Goal: Task Accomplishment & Management: Use online tool/utility

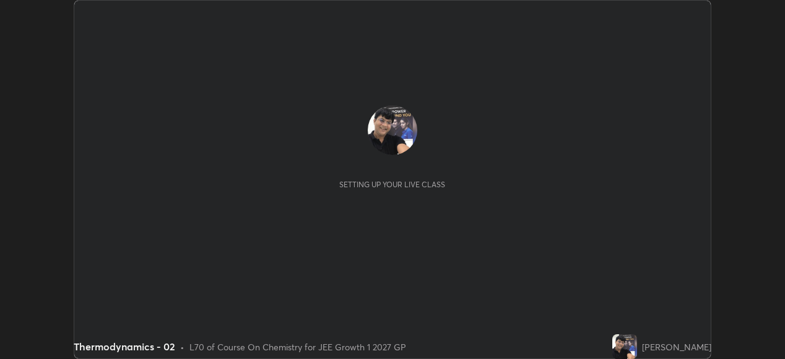
scroll to position [359, 785]
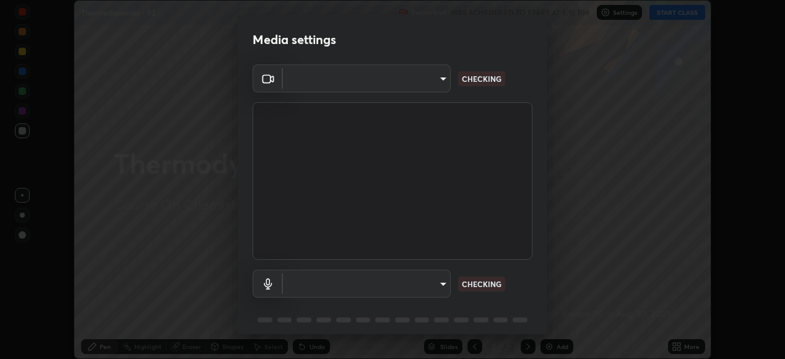
type input "1a0cd2fa9eaecc5464ce661d2c376d4f68bb2a1a8db1c3726163fcb70f995fb6"
click at [438, 284] on body "Erase all Thermodynamics - 02 Recording WAS SCHEDULED TO START AT 5:15 PM Setti…" at bounding box center [392, 179] width 785 height 359
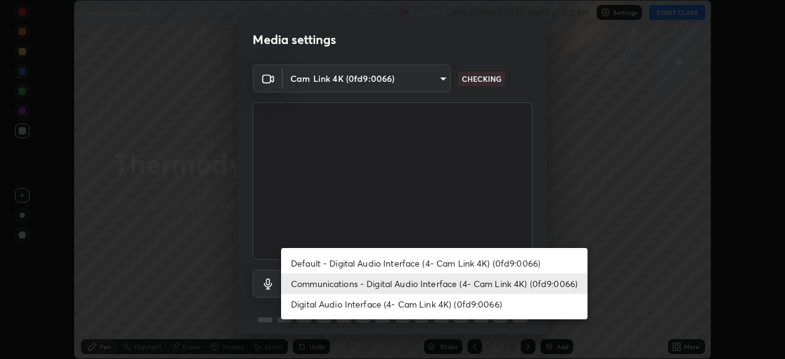
click at [422, 303] on li "Digital Audio Interface (4- Cam Link 4K) (0fd9:0066)" at bounding box center [434, 304] width 307 height 20
type input "e17c92aa16ab37c28b271ebebeb49827e755929928c113890b21bac34b1ba5a6"
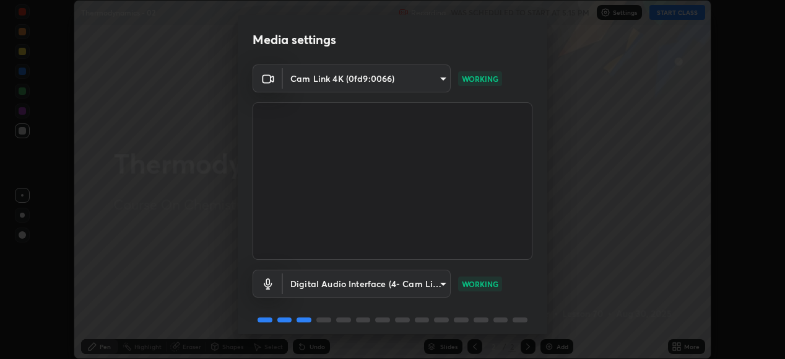
scroll to position [48, 0]
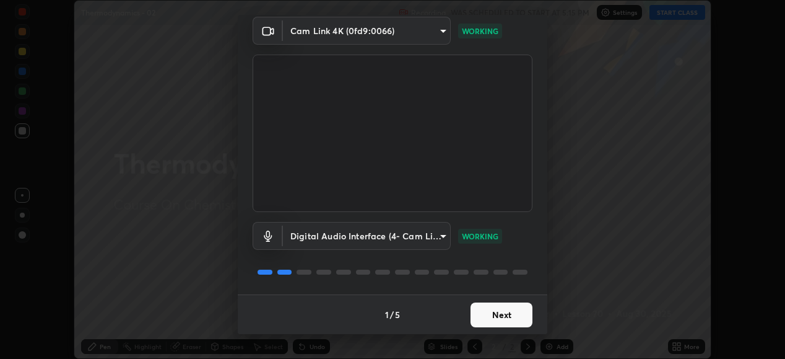
click at [497, 312] on button "Next" at bounding box center [502, 314] width 62 height 25
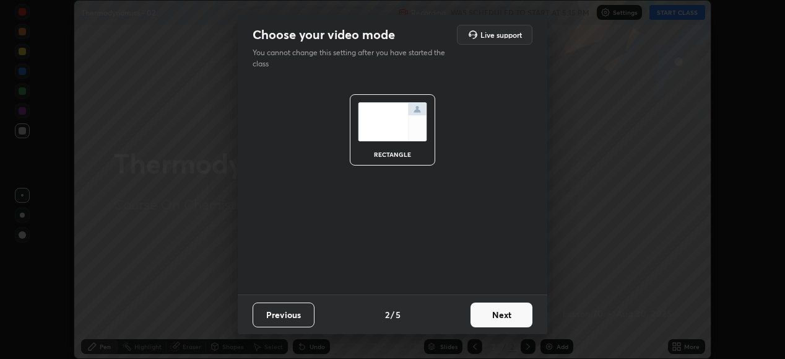
click at [498, 315] on button "Next" at bounding box center [502, 314] width 62 height 25
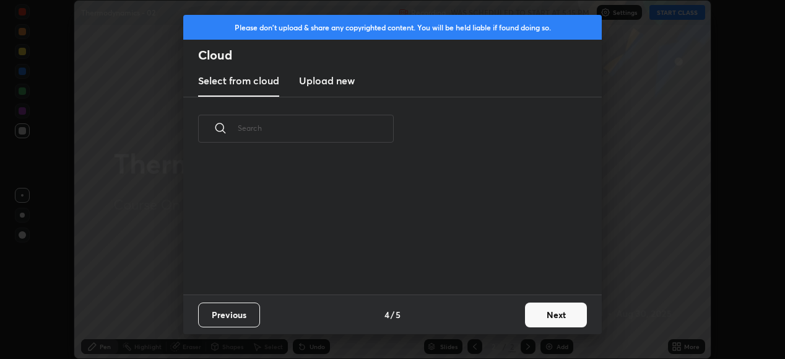
click at [549, 314] on button "Next" at bounding box center [556, 314] width 62 height 25
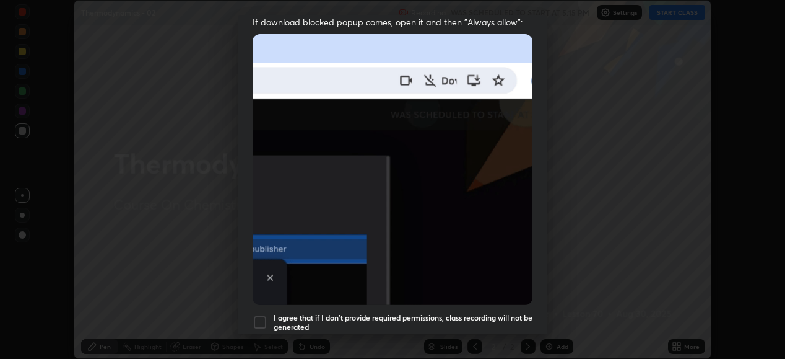
scroll to position [258, 0]
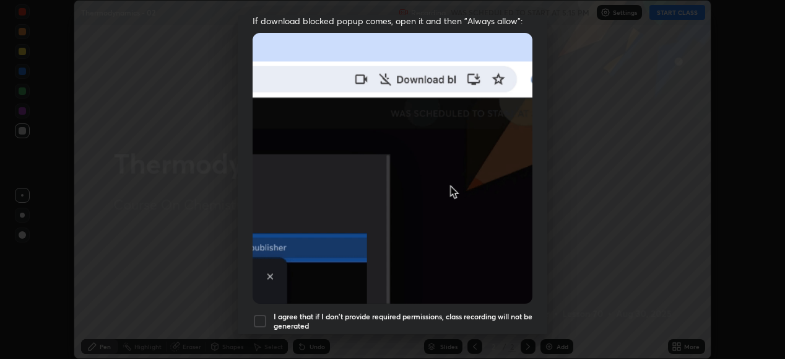
click at [264, 313] on div at bounding box center [260, 320] width 15 height 15
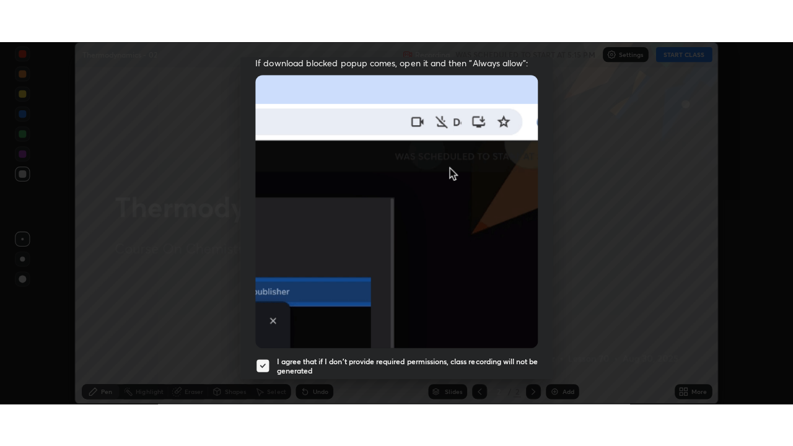
scroll to position [300, 0]
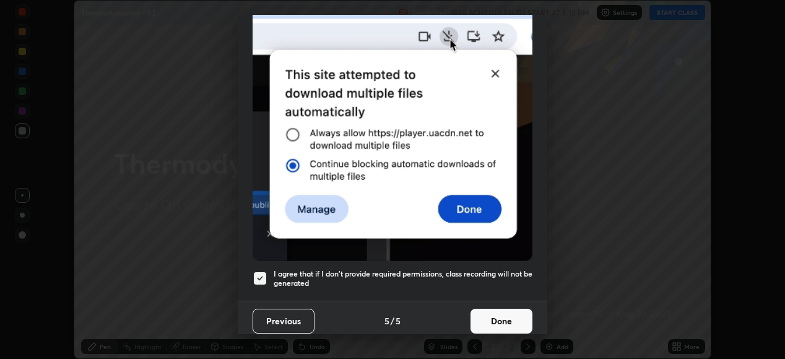
click at [504, 314] on button "Done" at bounding box center [502, 320] width 62 height 25
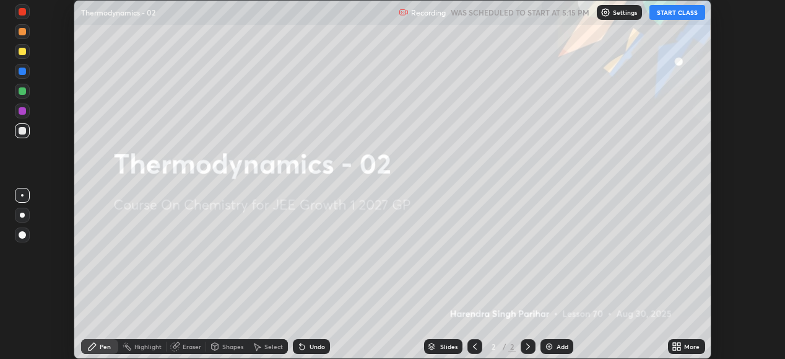
click at [667, 18] on button "START CLASS" at bounding box center [678, 12] width 56 height 15
click at [684, 348] on div "More" at bounding box center [686, 346] width 37 height 15
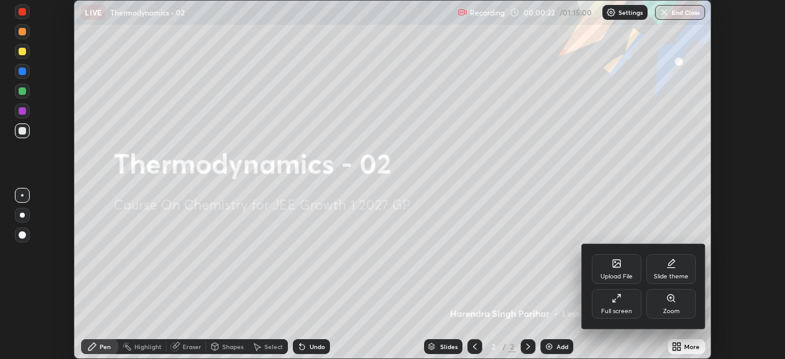
click at [614, 300] on icon at bounding box center [614, 299] width 3 height 3
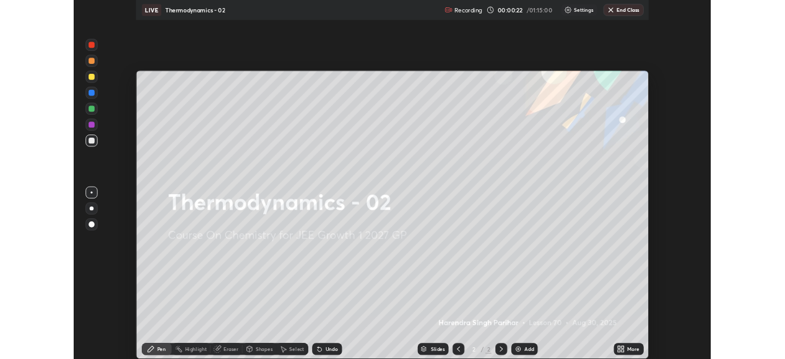
scroll to position [446, 793]
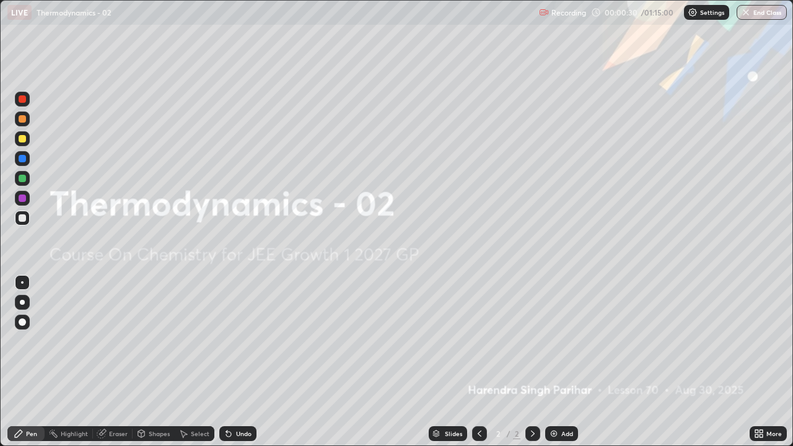
click at [552, 358] on img at bounding box center [554, 434] width 10 height 10
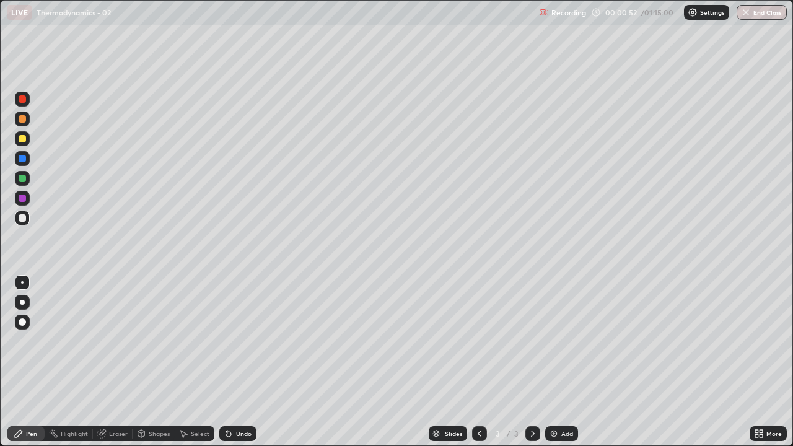
click at [59, 11] on p "Thermodynamics - 02" at bounding box center [74, 12] width 74 height 10
click at [70, 11] on p "Thermodynamics - 02" at bounding box center [74, 12] width 74 height 10
click at [76, 12] on p "Thermodynamics - 02" at bounding box center [74, 12] width 74 height 10
click at [59, 11] on p "Thermodynamics - 02" at bounding box center [74, 12] width 74 height 10
click at [70, 11] on p "Thermodynamics - 02" at bounding box center [74, 12] width 74 height 10
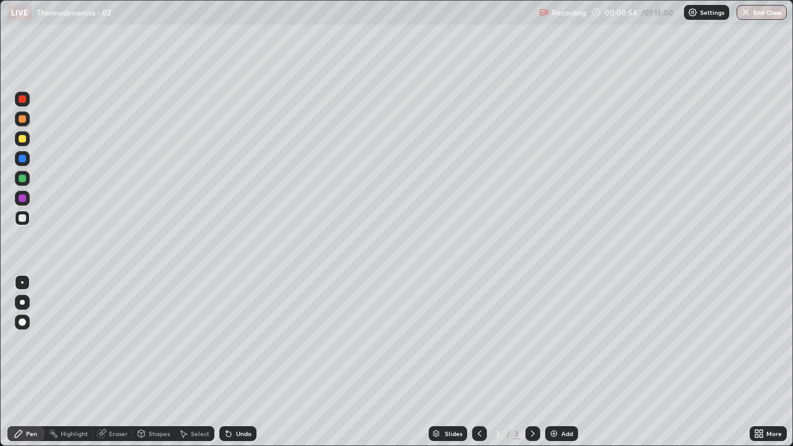
click at [71, 358] on div "Highlight" at bounding box center [74, 433] width 27 height 6
click at [63, 11] on p "Thermodynamics - 02" at bounding box center [74, 12] width 74 height 10
click at [79, 12] on p "Thermodynamics - 02" at bounding box center [74, 12] width 74 height 10
click at [70, 11] on p "Thermodynamics - 02" at bounding box center [74, 12] width 74 height 10
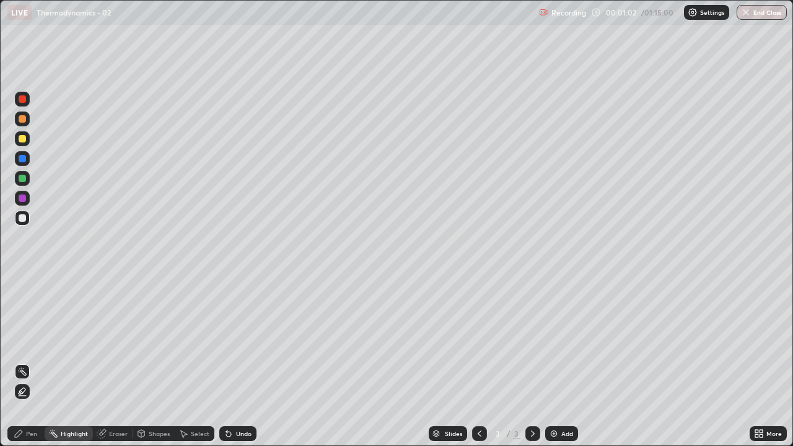
click at [32, 358] on div "Pen" at bounding box center [31, 433] width 11 height 6
click at [34, 358] on div "Pen" at bounding box center [31, 433] width 11 height 6
click at [17, 322] on div at bounding box center [22, 322] width 15 height 15
click at [70, 11] on p "Thermodynamics - 02" at bounding box center [74, 12] width 74 height 10
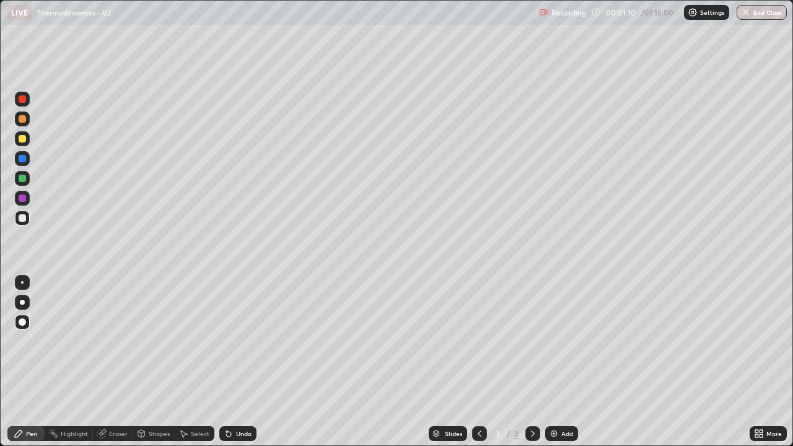
click at [70, 11] on p "Thermodynamics - 02" at bounding box center [74, 12] width 74 height 10
click at [73, 4] on div "LIVE Thermodynamics - 02" at bounding box center [270, 12] width 526 height 25
click at [20, 140] on div at bounding box center [22, 138] width 7 height 7
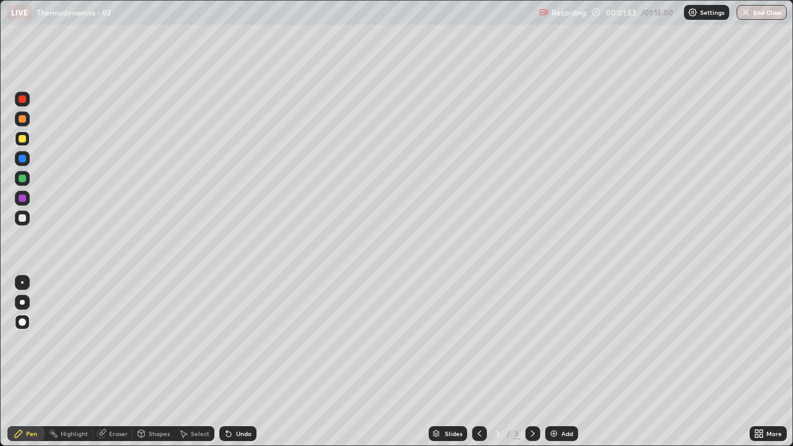
click at [22, 178] on div at bounding box center [22, 178] width 7 height 7
click at [23, 217] on div at bounding box center [22, 217] width 7 height 7
click at [22, 178] on div at bounding box center [22, 178] width 7 height 7
click at [23, 139] on div at bounding box center [22, 138] width 7 height 7
click at [24, 179] on div at bounding box center [22, 178] width 7 height 7
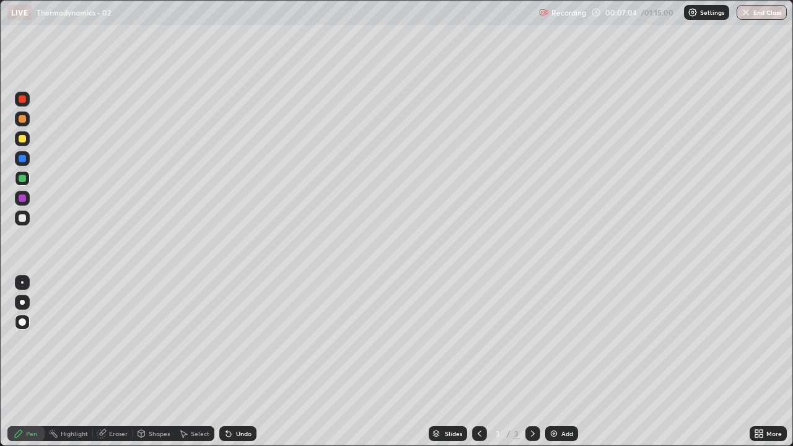
click at [552, 358] on img at bounding box center [554, 434] width 10 height 10
click at [20, 217] on div at bounding box center [22, 217] width 7 height 7
click at [152, 358] on div "Shapes" at bounding box center [159, 433] width 21 height 6
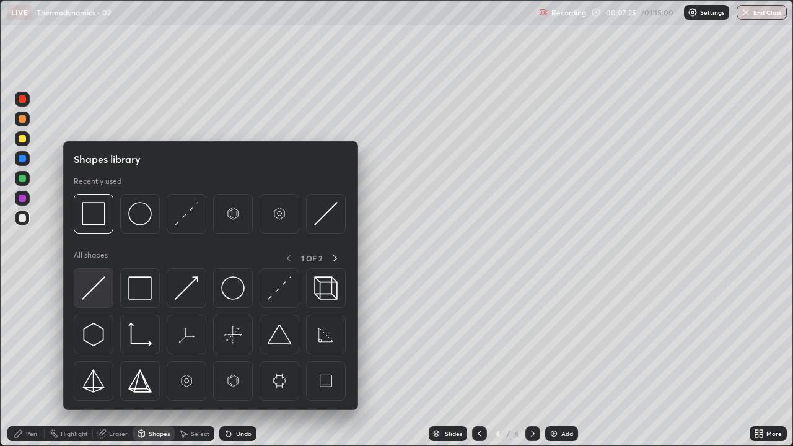
click at [97, 285] on img at bounding box center [94, 288] width 24 height 24
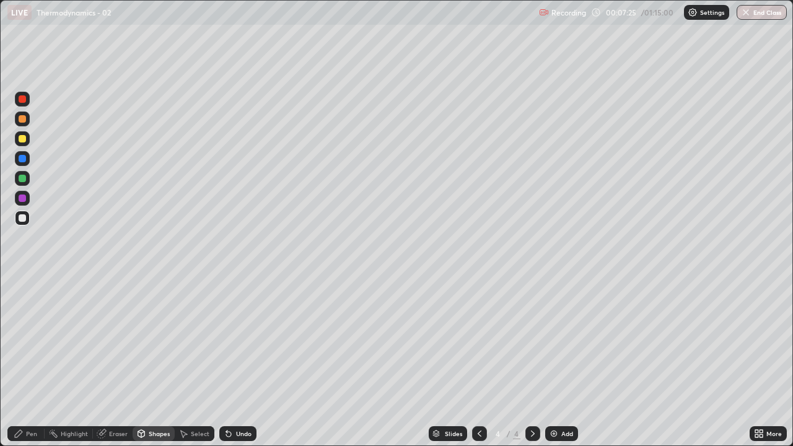
click at [23, 177] on div at bounding box center [22, 178] width 7 height 7
click at [23, 221] on div at bounding box center [22, 217] width 7 height 7
click at [32, 358] on div "Pen" at bounding box center [31, 433] width 11 height 6
click at [24, 217] on div at bounding box center [22, 217] width 7 height 7
click at [23, 138] on div at bounding box center [22, 138] width 7 height 7
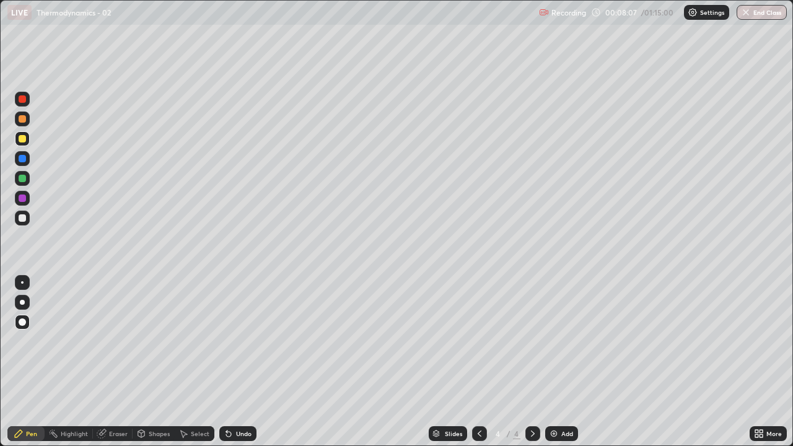
click at [22, 117] on div at bounding box center [22, 118] width 7 height 7
click at [22, 162] on div at bounding box center [22, 158] width 7 height 7
click at [152, 358] on div "Shapes" at bounding box center [159, 433] width 21 height 6
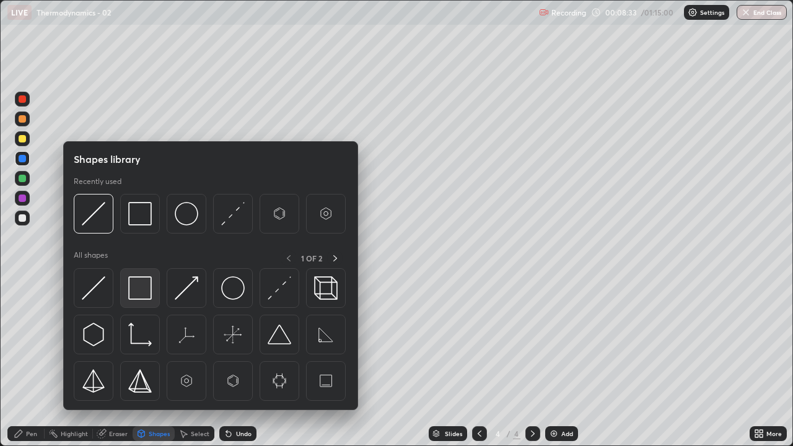
click at [137, 286] on img at bounding box center [140, 288] width 24 height 24
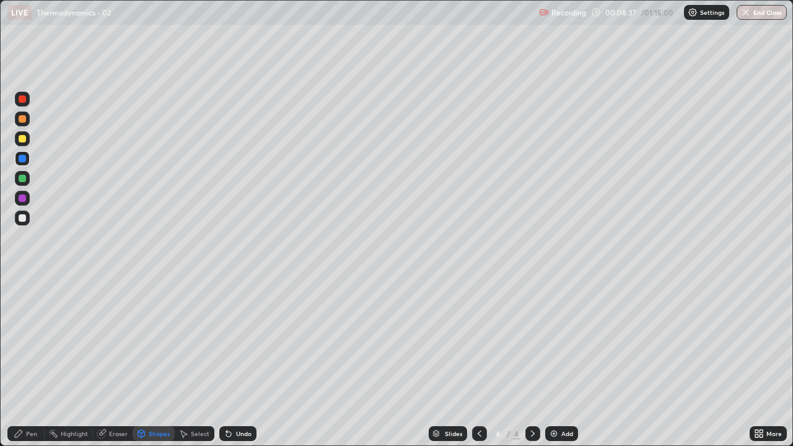
click at [27, 195] on div at bounding box center [22, 198] width 15 height 15
click at [24, 202] on div at bounding box center [22, 198] width 15 height 15
click at [22, 217] on div at bounding box center [22, 217] width 7 height 7
click at [155, 358] on div "Shapes" at bounding box center [159, 433] width 21 height 6
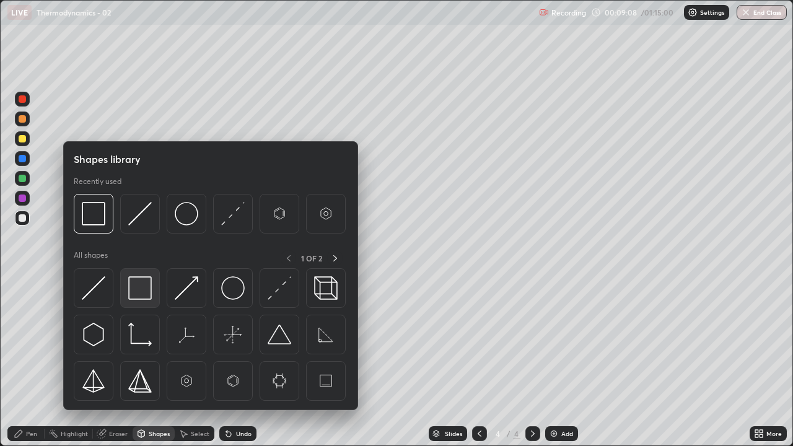
click at [137, 287] on img at bounding box center [140, 288] width 24 height 24
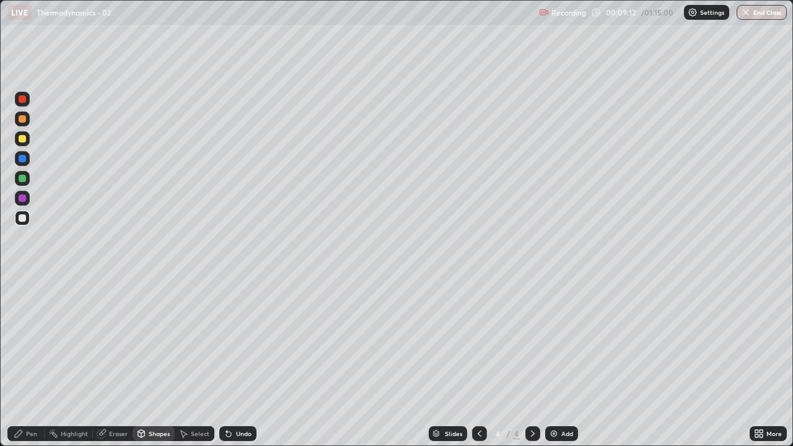
click at [31, 358] on div "Pen" at bounding box center [31, 433] width 11 height 6
click at [20, 140] on div at bounding box center [22, 138] width 7 height 7
click at [21, 120] on div at bounding box center [22, 118] width 7 height 7
click at [22, 199] on div at bounding box center [22, 197] width 7 height 7
click at [69, 358] on div "Highlight" at bounding box center [74, 433] width 27 height 6
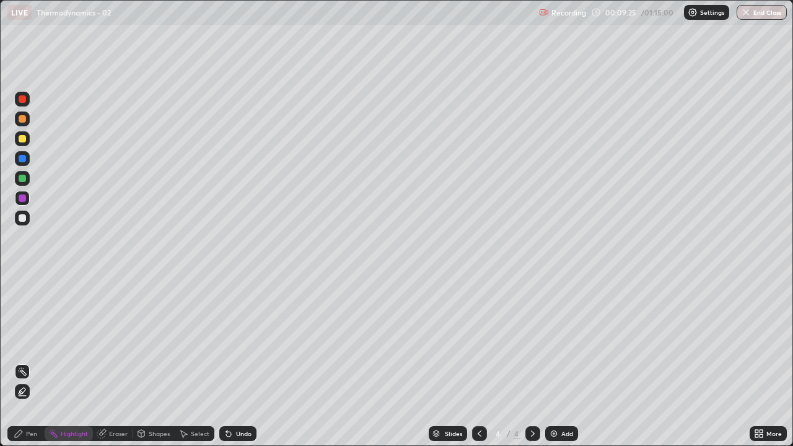
click at [23, 358] on icon at bounding box center [22, 391] width 10 height 10
click at [23, 138] on div at bounding box center [22, 138] width 7 height 7
click at [33, 358] on div "Pen" at bounding box center [31, 433] width 11 height 6
click at [24, 97] on div at bounding box center [22, 98] width 7 height 7
click at [19, 220] on div at bounding box center [22, 217] width 7 height 7
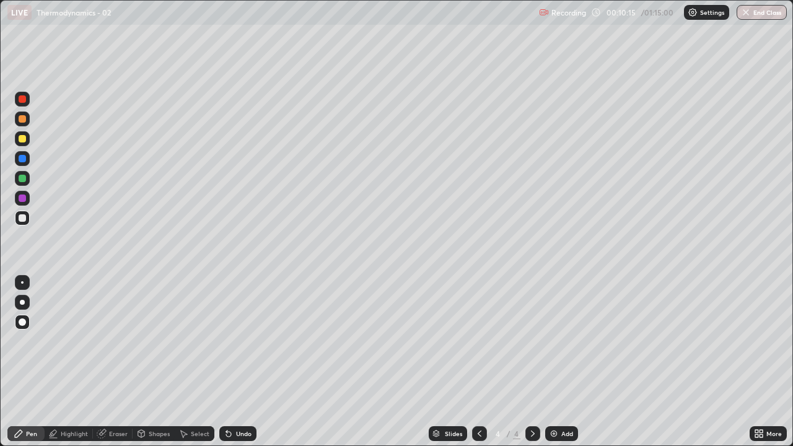
click at [24, 180] on div at bounding box center [22, 178] width 7 height 7
click at [20, 155] on div at bounding box center [22, 158] width 7 height 7
click at [22, 157] on div at bounding box center [22, 158] width 7 height 7
click at [20, 175] on div at bounding box center [22, 178] width 7 height 7
click at [24, 218] on div at bounding box center [22, 217] width 7 height 7
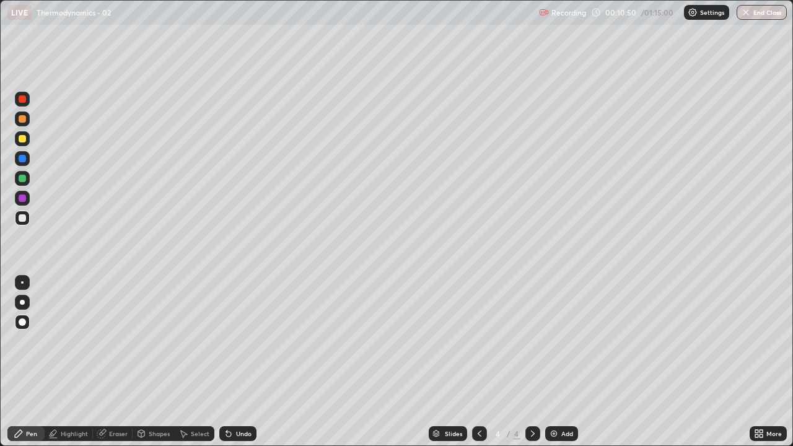
click at [153, 358] on div "Shapes" at bounding box center [159, 433] width 21 height 6
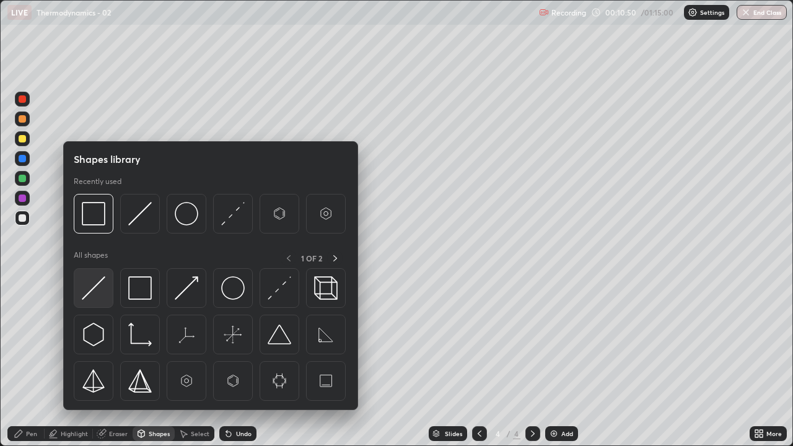
click at [98, 287] on img at bounding box center [94, 288] width 24 height 24
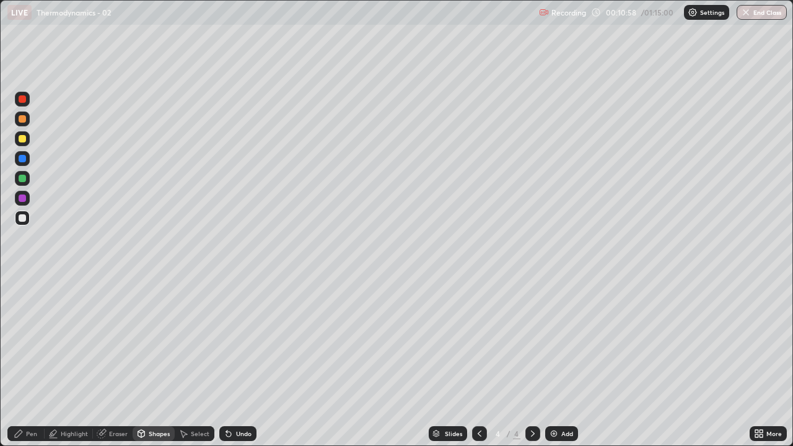
click at [226, 358] on icon at bounding box center [228, 434] width 5 height 5
click at [22, 200] on div at bounding box center [22, 197] width 7 height 7
click at [39, 358] on div "Pen" at bounding box center [25, 433] width 37 height 15
click at [72, 358] on div "Highlight" at bounding box center [74, 433] width 27 height 6
click at [23, 358] on icon at bounding box center [22, 391] width 10 height 10
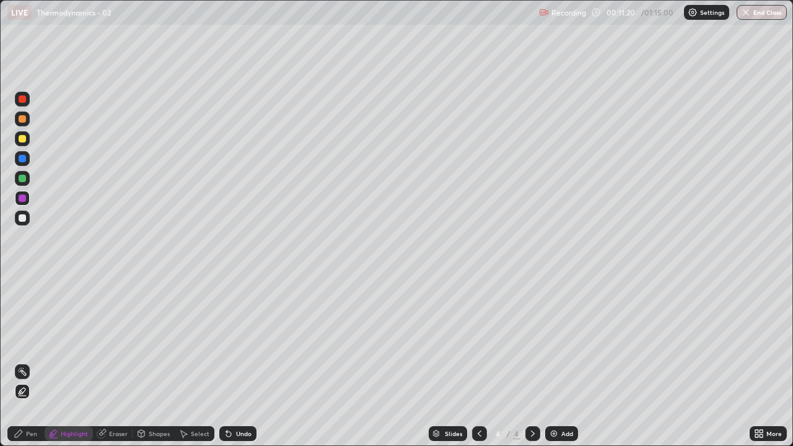
click at [24, 98] on div at bounding box center [22, 98] width 7 height 7
click at [32, 358] on div "Pen" at bounding box center [31, 433] width 11 height 6
click at [23, 179] on div at bounding box center [22, 178] width 7 height 7
click at [23, 100] on div at bounding box center [22, 98] width 7 height 7
click at [21, 216] on div at bounding box center [22, 217] width 7 height 7
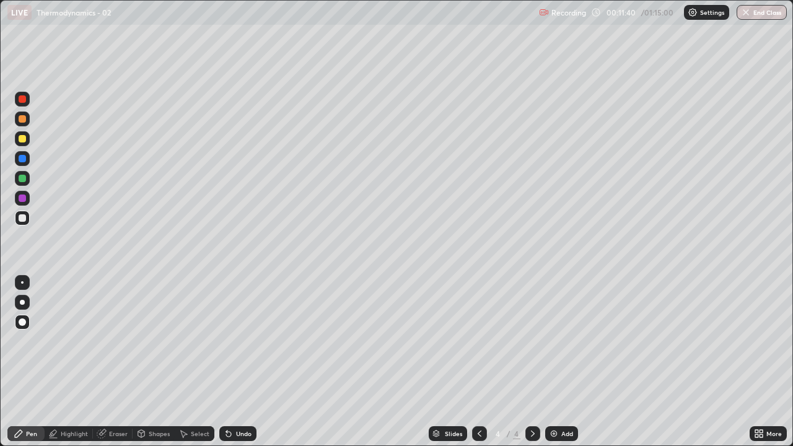
click at [20, 140] on div at bounding box center [22, 138] width 7 height 7
click at [22, 120] on div at bounding box center [22, 118] width 7 height 7
click at [225, 358] on icon at bounding box center [229, 434] width 10 height 10
click at [226, 358] on icon at bounding box center [229, 434] width 10 height 10
click at [225, 358] on div "Undo" at bounding box center [237, 433] width 37 height 15
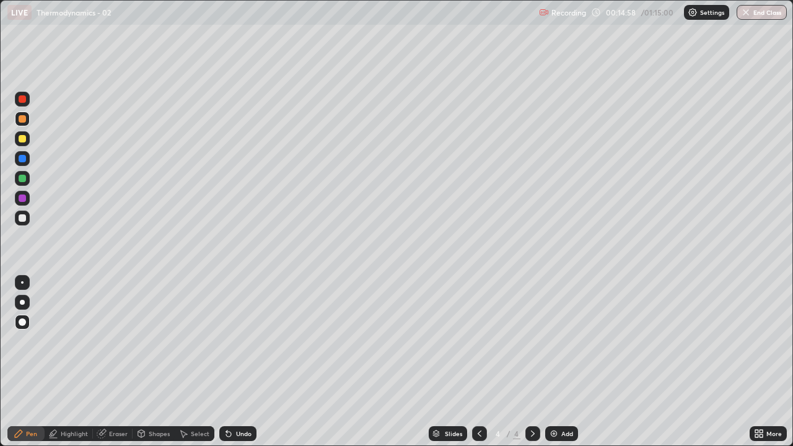
click at [226, 358] on div "Undo" at bounding box center [235, 433] width 42 height 25
click at [225, 358] on div "Undo" at bounding box center [235, 433] width 42 height 25
click at [225, 358] on div "Undo" at bounding box center [237, 433] width 37 height 15
click at [224, 358] on icon at bounding box center [229, 434] width 10 height 10
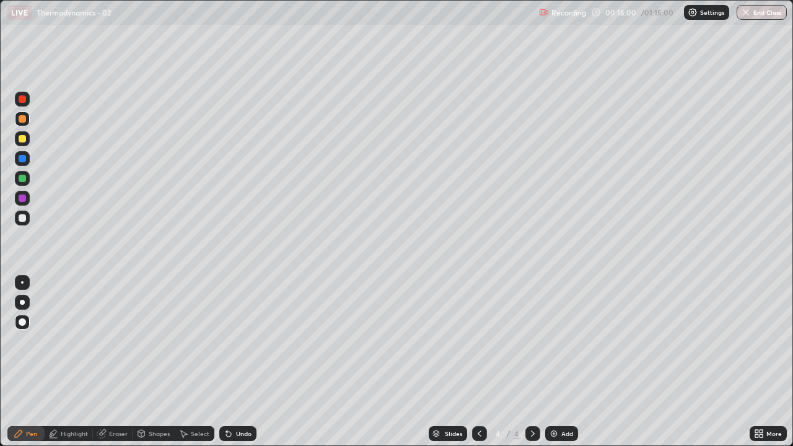
click at [226, 358] on icon at bounding box center [228, 434] width 5 height 5
click at [223, 358] on div "Undo" at bounding box center [237, 433] width 37 height 15
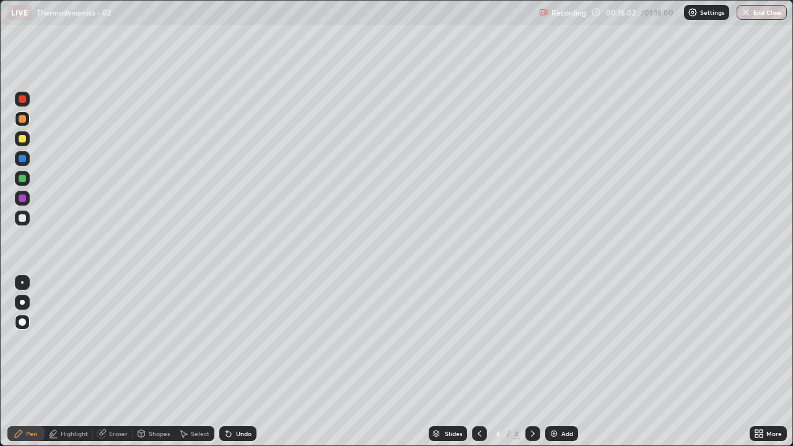
click at [224, 358] on icon at bounding box center [229, 434] width 10 height 10
click at [292, 358] on div "Slides 4 / 4 Add" at bounding box center [502, 433] width 493 height 25
click at [297, 358] on div "Slides 4 / 4 Add" at bounding box center [502, 433] width 493 height 25
click at [551, 358] on img at bounding box center [554, 434] width 10 height 10
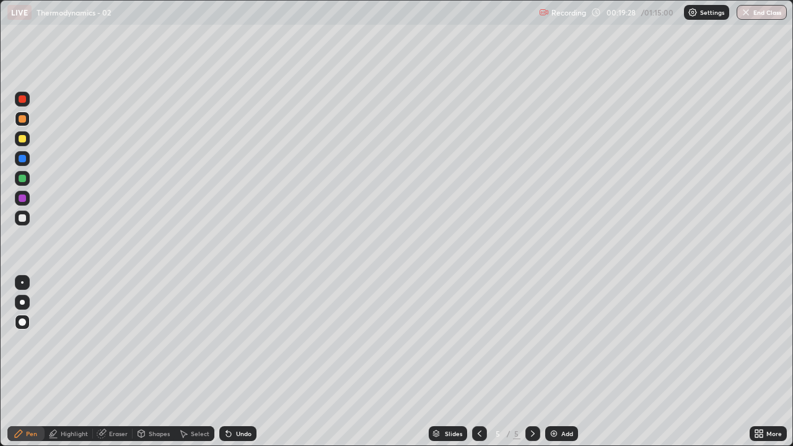
click at [22, 219] on div at bounding box center [22, 217] width 7 height 7
click at [23, 178] on div at bounding box center [22, 178] width 7 height 7
click at [24, 218] on div at bounding box center [22, 217] width 7 height 7
click at [22, 217] on div at bounding box center [22, 217] width 7 height 7
click at [24, 199] on div at bounding box center [22, 197] width 7 height 7
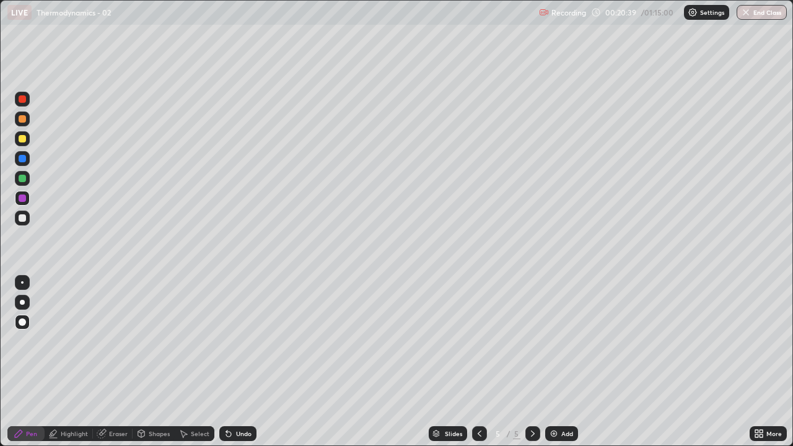
click at [67, 358] on div "Highlight" at bounding box center [74, 433] width 27 height 6
click at [22, 139] on div at bounding box center [22, 138] width 7 height 7
click at [23, 99] on div at bounding box center [22, 98] width 7 height 7
click at [31, 358] on div "Pen" at bounding box center [31, 433] width 11 height 6
click at [196, 358] on div "Select" at bounding box center [200, 433] width 19 height 6
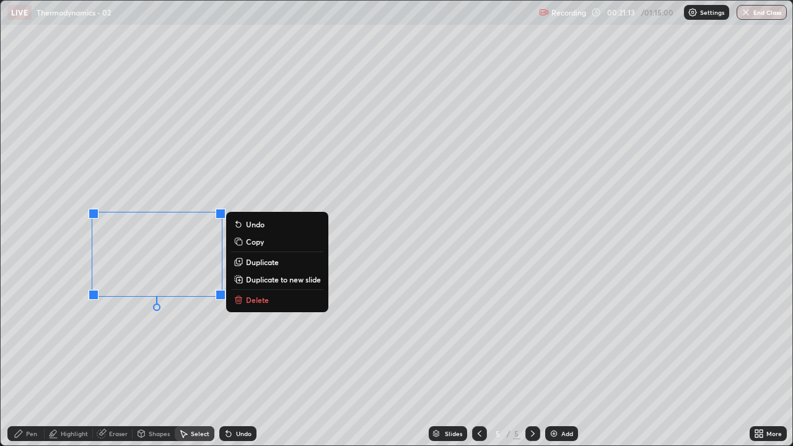
click at [252, 263] on p "Duplicate" at bounding box center [262, 262] width 33 height 10
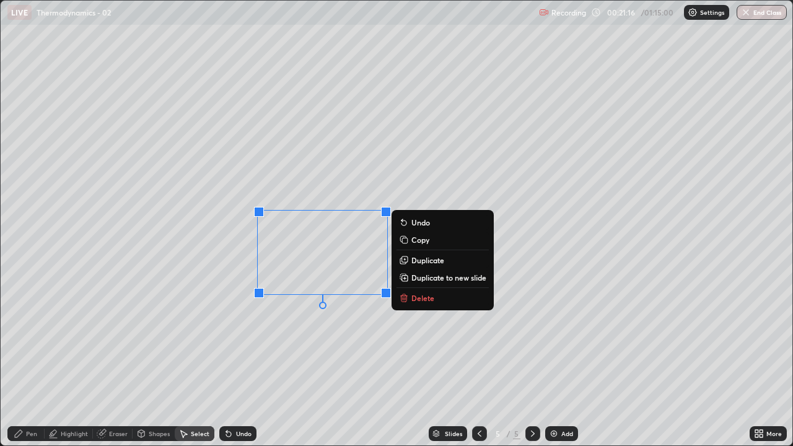
click at [276, 336] on div "0 ° Undo Copy Duplicate Duplicate to new slide Delete" at bounding box center [396, 223] width 791 height 445
click at [427, 259] on p "Duplicate" at bounding box center [427, 260] width 33 height 10
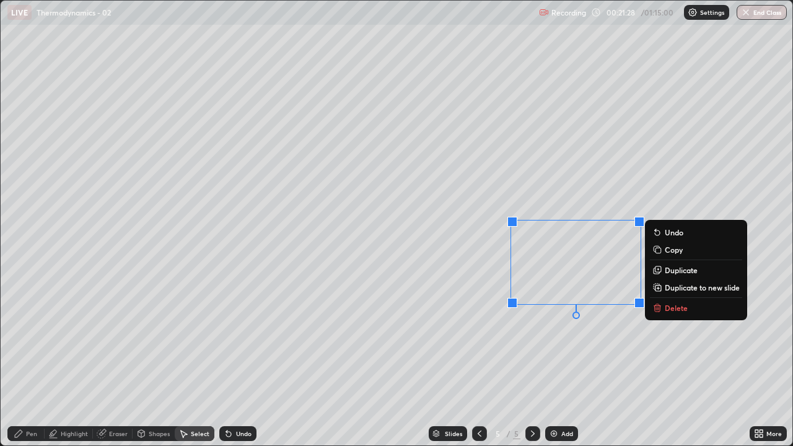
click at [674, 269] on p "Duplicate" at bounding box center [680, 270] width 33 height 10
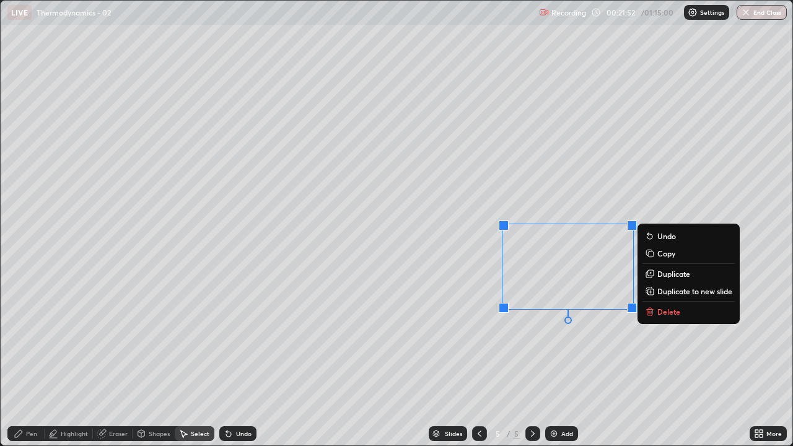
click at [455, 333] on div "0 ° Undo Copy Duplicate Duplicate to new slide Delete" at bounding box center [396, 223] width 791 height 445
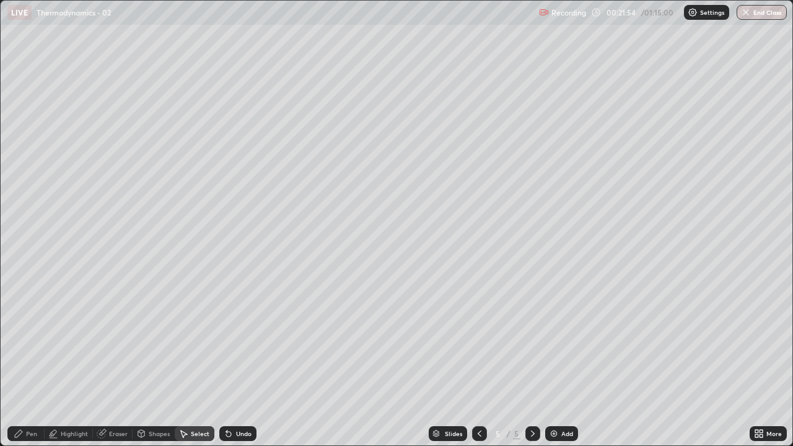
click at [38, 358] on div "Pen" at bounding box center [25, 433] width 37 height 15
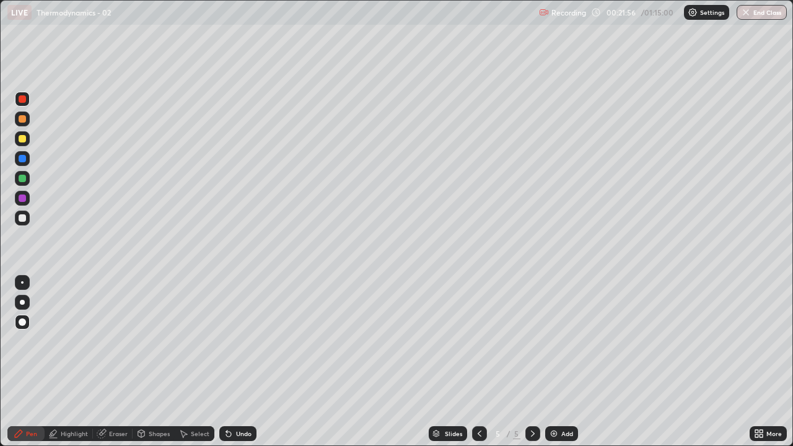
click at [24, 138] on div at bounding box center [22, 138] width 7 height 7
click at [20, 177] on div at bounding box center [22, 178] width 7 height 7
click at [554, 358] on img at bounding box center [554, 434] width 10 height 10
click at [483, 358] on div at bounding box center [479, 433] width 15 height 15
click at [762, 358] on icon at bounding box center [760, 435] width 3 height 3
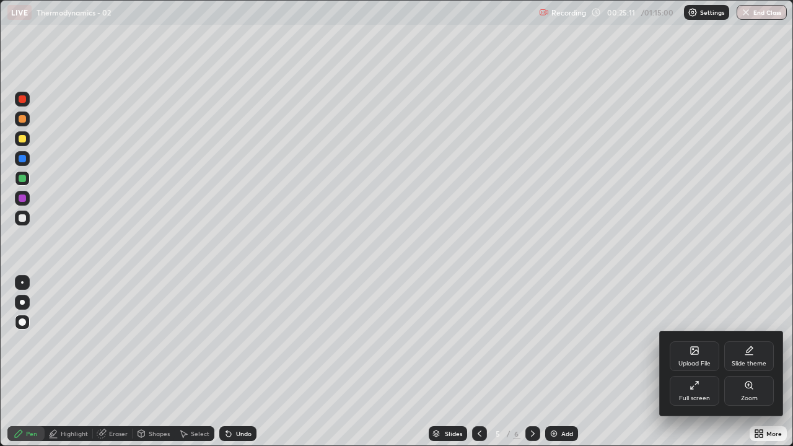
click at [690, 358] on div "Full screen" at bounding box center [694, 398] width 31 height 6
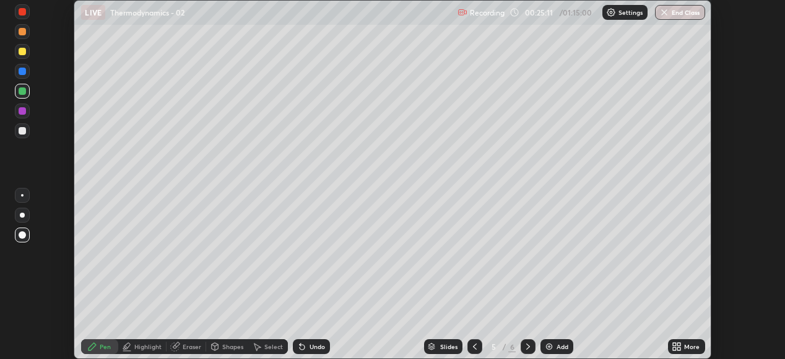
scroll to position [61565, 61139]
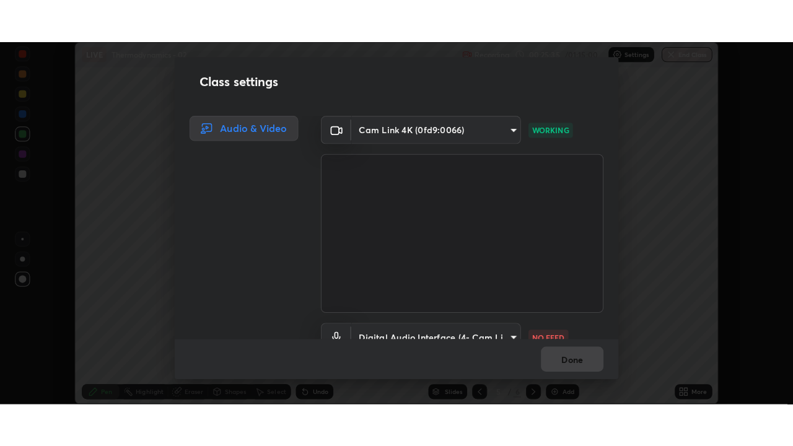
scroll to position [60, 0]
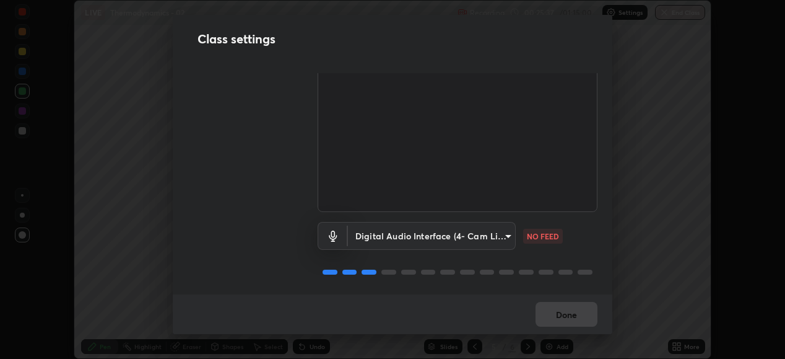
click at [506, 231] on body "Erase all LIVE Thermodynamics - 02 Recording 00:25:37 / 01:15:00 Settings End C…" at bounding box center [392, 179] width 785 height 359
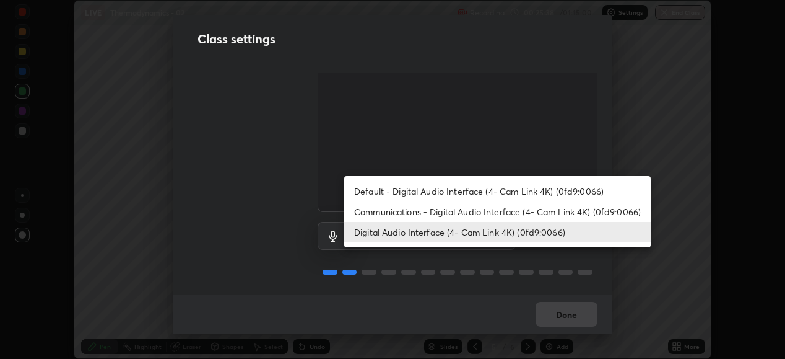
click at [497, 232] on li "Digital Audio Interface (4- Cam Link 4K) (0fd9:0066)" at bounding box center [497, 232] width 307 height 20
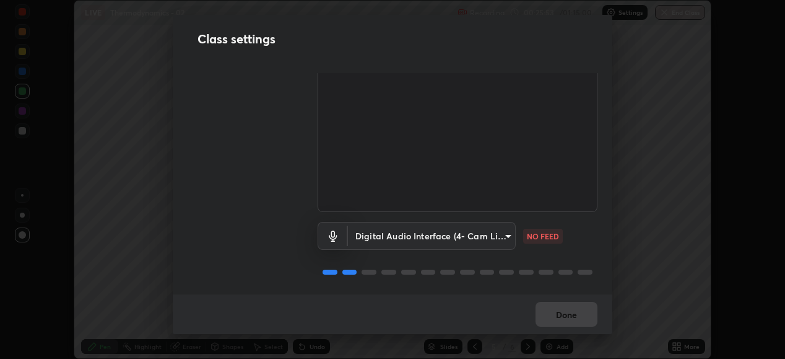
click at [503, 231] on body "Erase all LIVE Thermodynamics - 02 Recording 00:25:53 / 01:15:00 Settings End C…" at bounding box center [392, 179] width 785 height 359
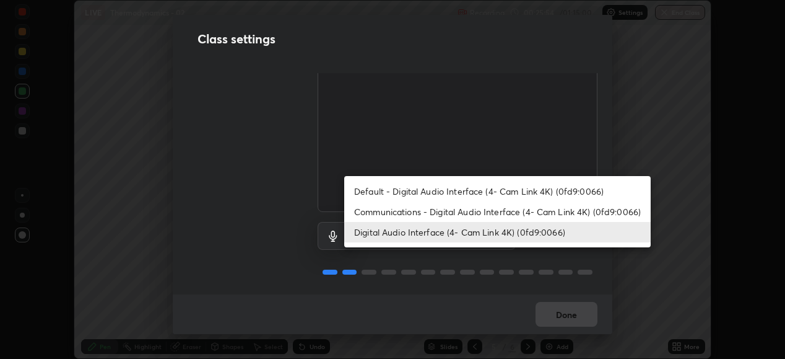
click at [482, 232] on li "Digital Audio Interface (4- Cam Link 4K) (0fd9:0066)" at bounding box center [497, 232] width 307 height 20
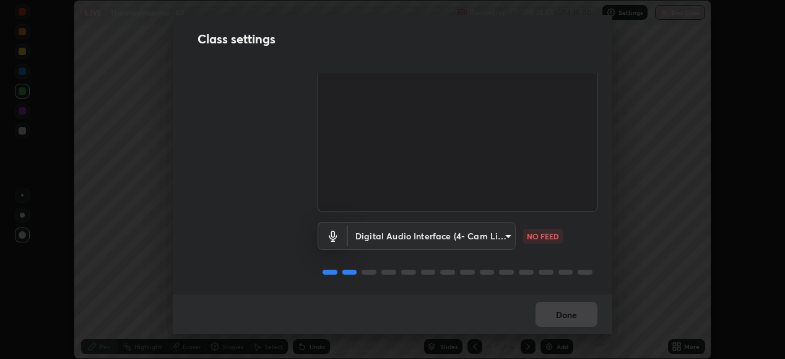
click at [504, 233] on body "Erase all LIVE Thermodynamics - 02 Recording 00:25:55 / 01:15:00 Settings End C…" at bounding box center [392, 179] width 785 height 359
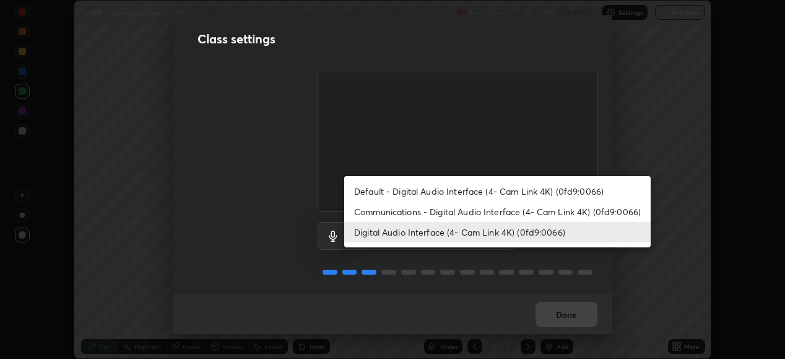
click at [473, 190] on li "Default - Digital Audio Interface (4- Cam Link 4K) (0fd9:0066)" at bounding box center [497, 191] width 307 height 20
type input "default"
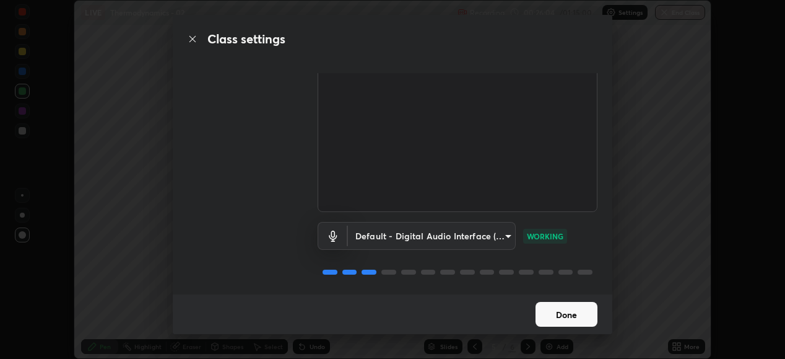
click at [568, 315] on button "Done" at bounding box center [567, 314] width 62 height 25
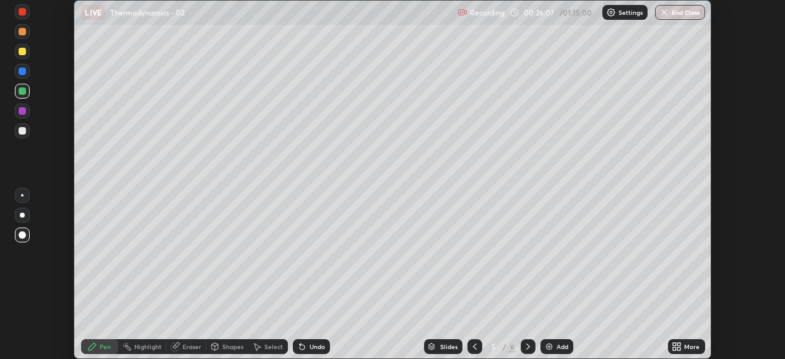
click at [682, 346] on icon at bounding box center [677, 346] width 10 height 10
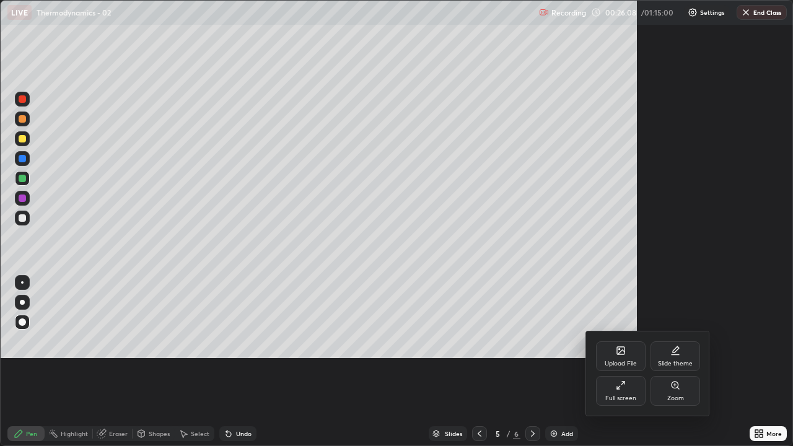
scroll to position [446, 793]
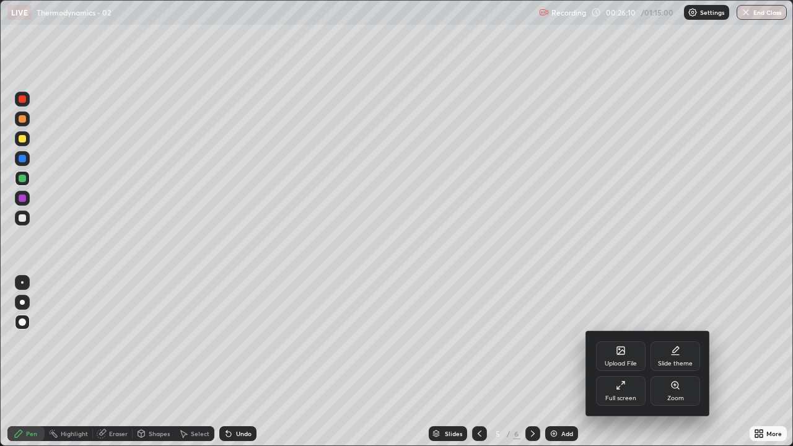
click at [503, 358] on div at bounding box center [396, 223] width 793 height 446
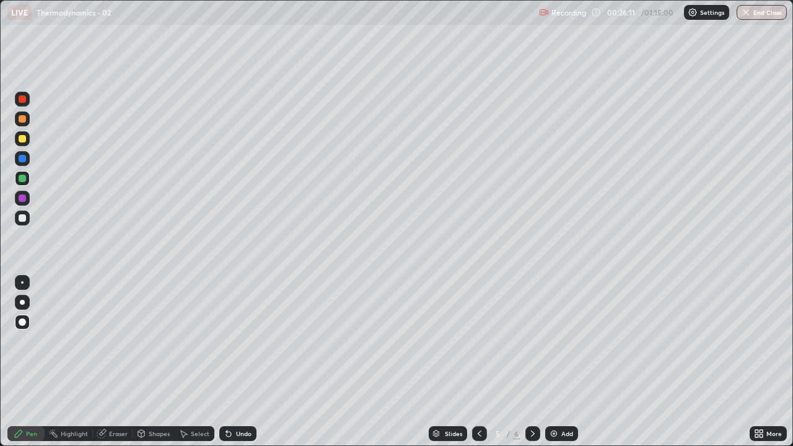
click at [551, 358] on img at bounding box center [554, 434] width 10 height 10
click at [24, 322] on div at bounding box center [22, 321] width 7 height 7
click at [22, 219] on div at bounding box center [22, 217] width 7 height 7
click at [20, 159] on div at bounding box center [22, 158] width 7 height 7
click at [20, 217] on div at bounding box center [22, 217] width 7 height 7
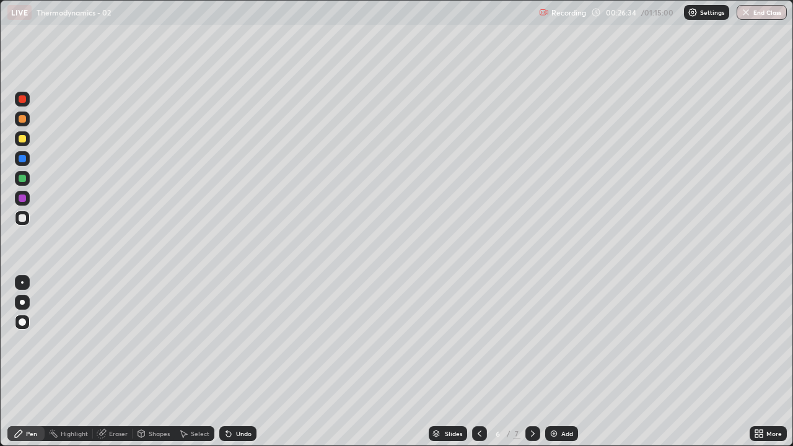
click at [19, 159] on div at bounding box center [22, 158] width 7 height 7
click at [21, 178] on div at bounding box center [22, 178] width 7 height 7
click at [24, 218] on div at bounding box center [22, 217] width 7 height 7
click at [22, 159] on div at bounding box center [22, 158] width 7 height 7
click at [21, 178] on div at bounding box center [22, 178] width 7 height 7
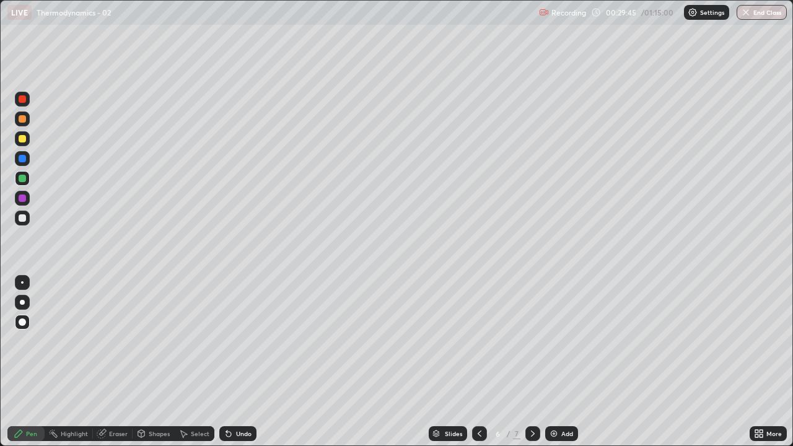
click at [553, 358] on img at bounding box center [554, 434] width 10 height 10
click at [20, 218] on div at bounding box center [22, 217] width 7 height 7
click at [25, 322] on div at bounding box center [22, 321] width 7 height 7
click at [24, 139] on div at bounding box center [22, 138] width 7 height 7
click at [23, 117] on div at bounding box center [22, 118] width 7 height 7
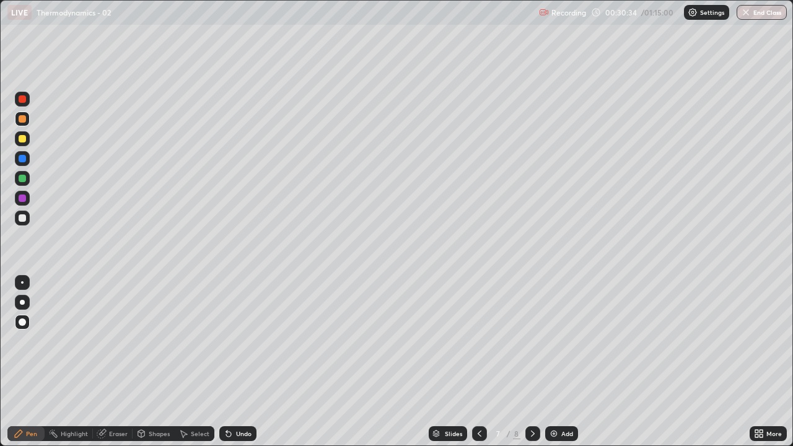
click at [20, 178] on div at bounding box center [22, 178] width 7 height 7
click at [152, 358] on div "Shapes" at bounding box center [159, 433] width 21 height 6
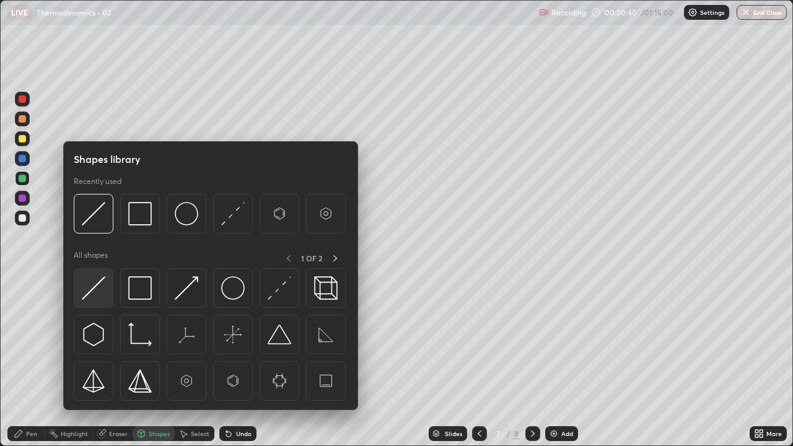
click at [101, 282] on img at bounding box center [94, 288] width 24 height 24
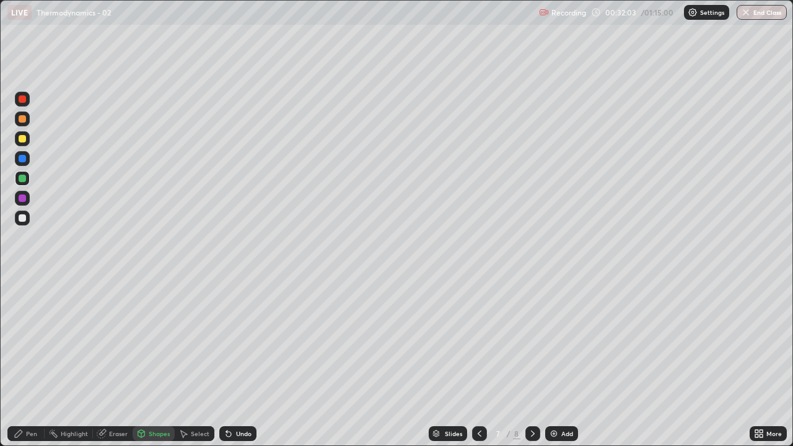
click at [477, 358] on icon at bounding box center [479, 433] width 4 height 6
click at [549, 358] on img at bounding box center [554, 434] width 10 height 10
click at [23, 219] on div at bounding box center [22, 217] width 7 height 7
click at [32, 358] on div "Pen" at bounding box center [31, 433] width 11 height 6
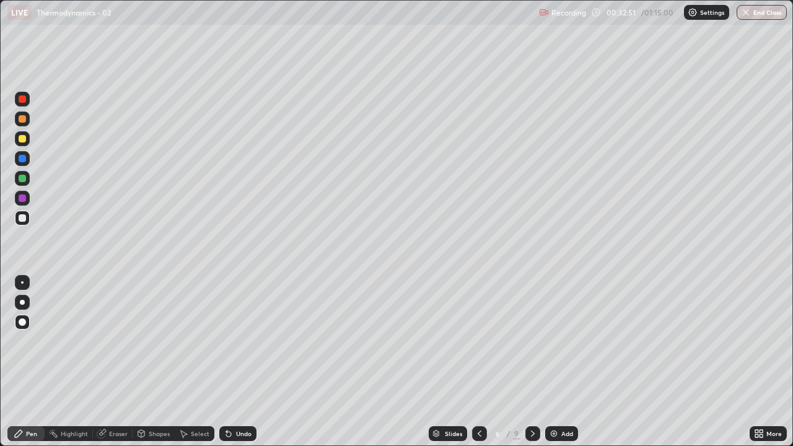
click at [21, 140] on div at bounding box center [22, 138] width 7 height 7
click at [549, 358] on img at bounding box center [554, 434] width 10 height 10
click at [22, 219] on div at bounding box center [22, 217] width 7 height 7
click at [237, 358] on div "Undo" at bounding box center [243, 433] width 15 height 6
click at [233, 358] on div "Undo" at bounding box center [237, 433] width 37 height 15
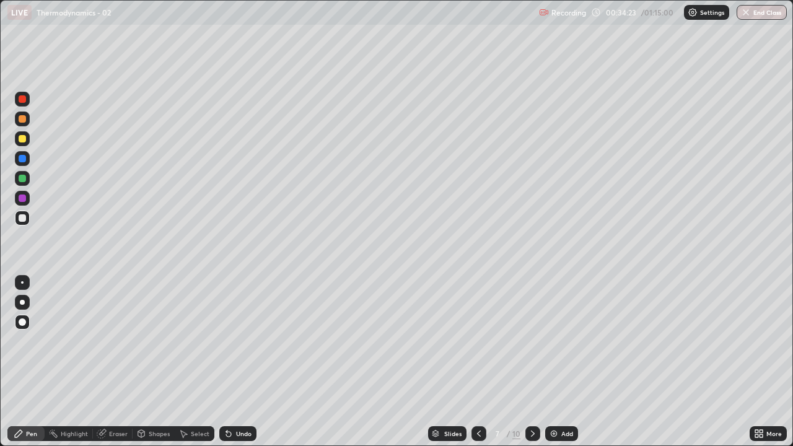
click at [236, 358] on div "Undo" at bounding box center [243, 433] width 15 height 6
click at [20, 141] on div at bounding box center [22, 138] width 7 height 7
click at [232, 358] on icon at bounding box center [229, 434] width 10 height 10
click at [23, 213] on div at bounding box center [22, 218] width 15 height 15
click at [24, 141] on div at bounding box center [22, 138] width 7 height 7
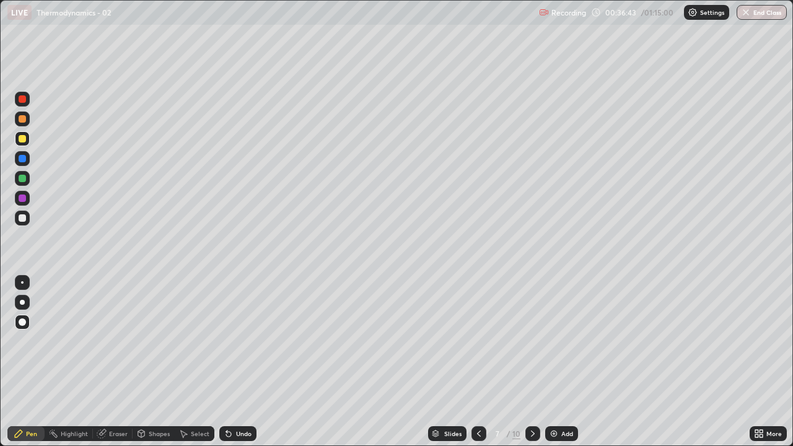
click at [21, 216] on div at bounding box center [22, 217] width 7 height 7
click at [552, 358] on img at bounding box center [554, 434] width 10 height 10
click at [22, 220] on div at bounding box center [22, 217] width 7 height 7
click at [25, 139] on div at bounding box center [22, 138] width 7 height 7
click at [20, 178] on div at bounding box center [22, 178] width 7 height 7
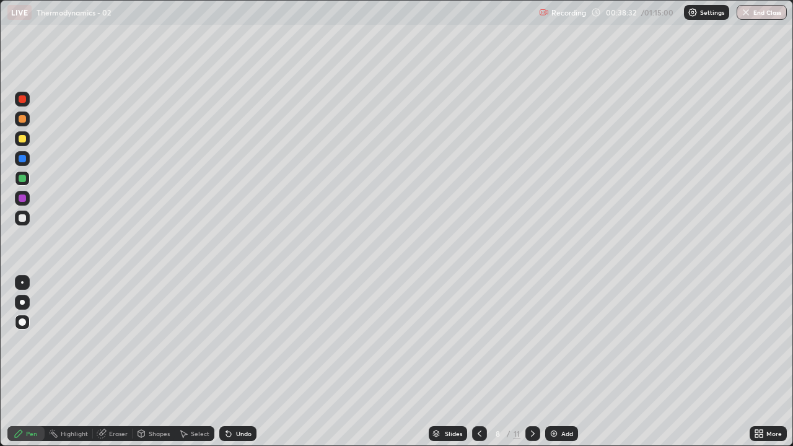
click at [225, 358] on icon at bounding box center [229, 434] width 10 height 10
click at [110, 358] on div "Eraser" at bounding box center [113, 433] width 40 height 15
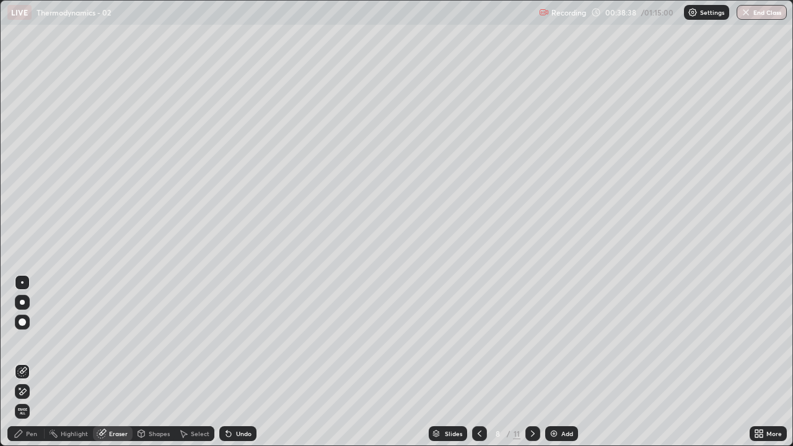
click at [30, 358] on div "Pen" at bounding box center [31, 433] width 11 height 6
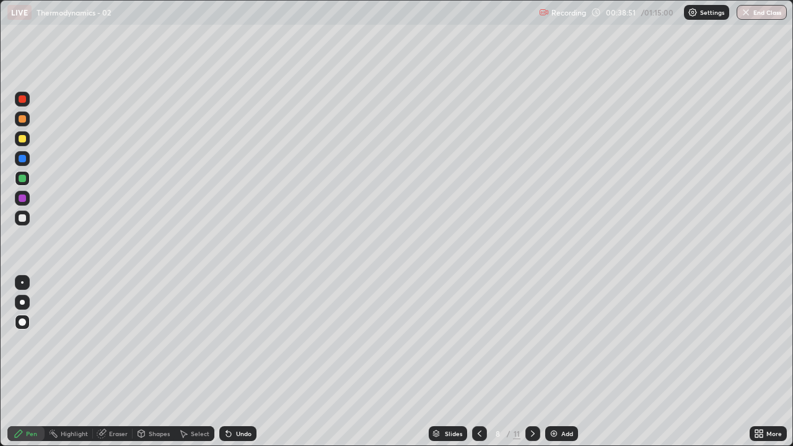
click at [118, 358] on div "Eraser" at bounding box center [118, 433] width 19 height 6
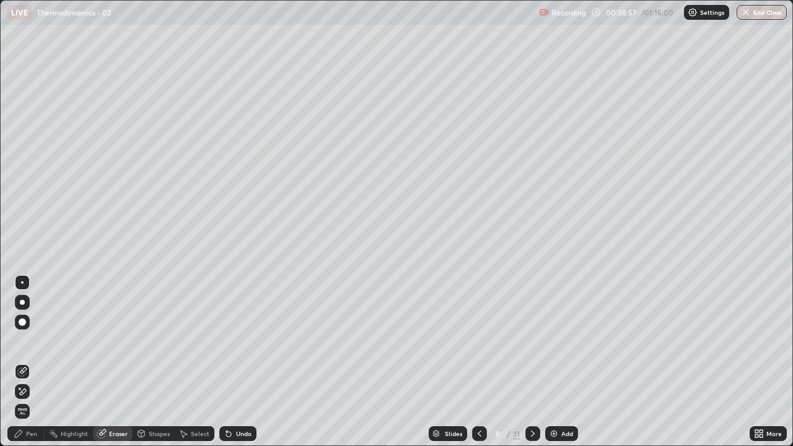
click at [34, 358] on div "Pen" at bounding box center [31, 433] width 11 height 6
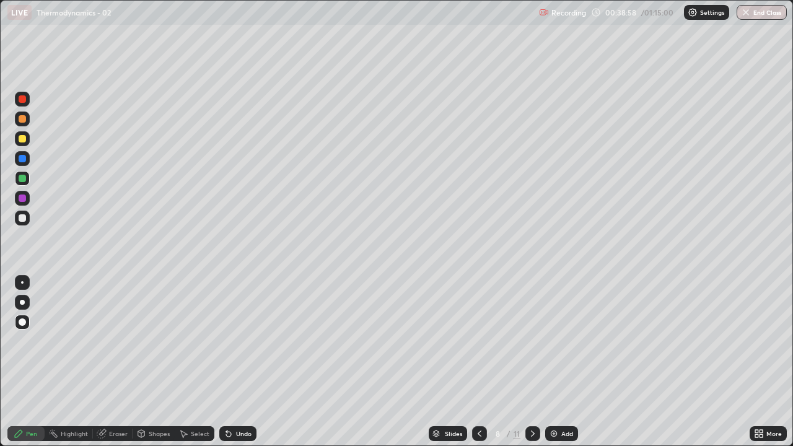
click at [23, 219] on div at bounding box center [22, 217] width 7 height 7
click at [237, 358] on div "Undo" at bounding box center [243, 433] width 15 height 6
click at [20, 176] on div at bounding box center [22, 178] width 7 height 7
click at [151, 358] on div "Shapes" at bounding box center [159, 433] width 21 height 6
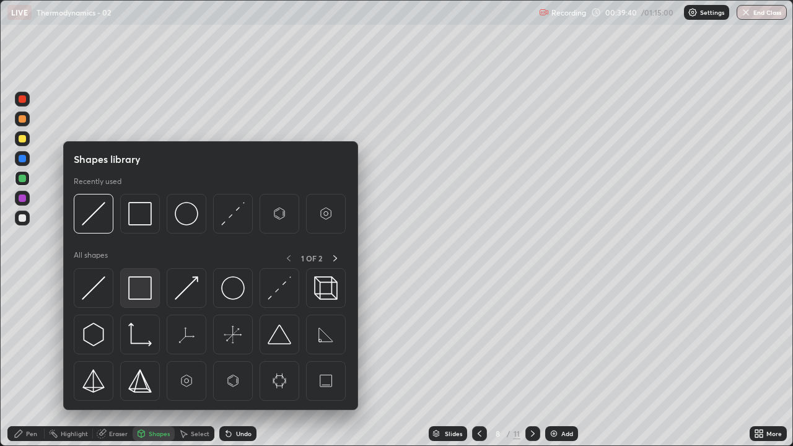
click at [137, 284] on img at bounding box center [140, 288] width 24 height 24
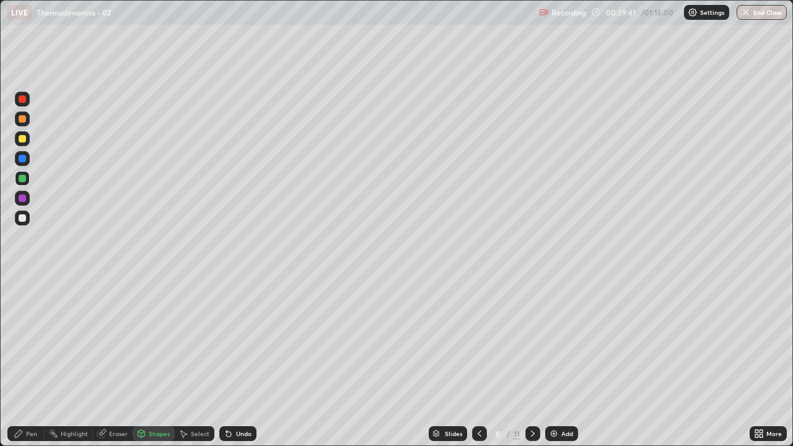
click at [24, 157] on div at bounding box center [22, 158] width 7 height 7
click at [35, 358] on div "Pen" at bounding box center [25, 433] width 37 height 15
click at [554, 358] on img at bounding box center [554, 434] width 10 height 10
click at [157, 358] on div "Shapes" at bounding box center [159, 433] width 21 height 6
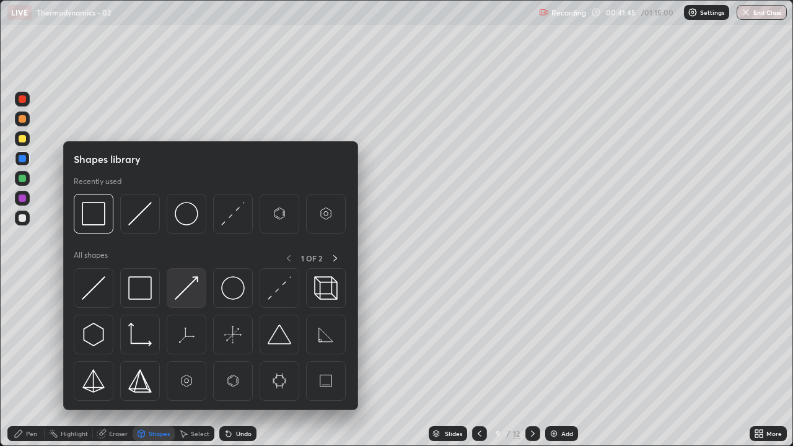
click at [189, 287] on img at bounding box center [187, 288] width 24 height 24
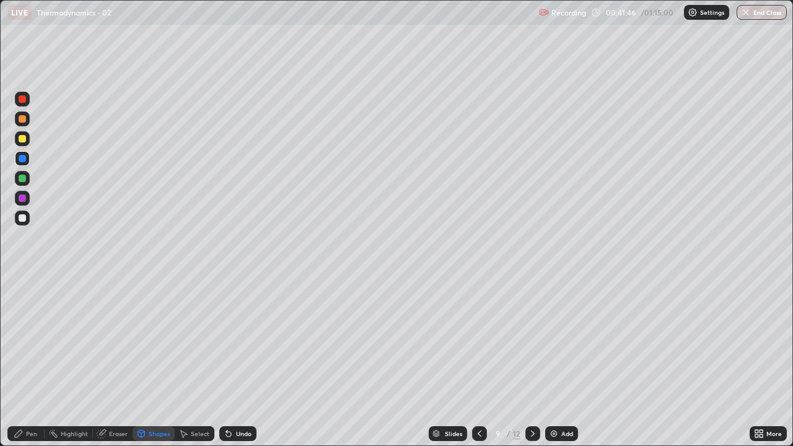
click at [20, 221] on div at bounding box center [22, 217] width 7 height 7
click at [30, 358] on div "Pen" at bounding box center [31, 433] width 11 height 6
click at [20, 178] on div at bounding box center [22, 178] width 7 height 7
click at [22, 141] on div at bounding box center [22, 138] width 7 height 7
click at [33, 358] on div "Pen" at bounding box center [31, 433] width 11 height 6
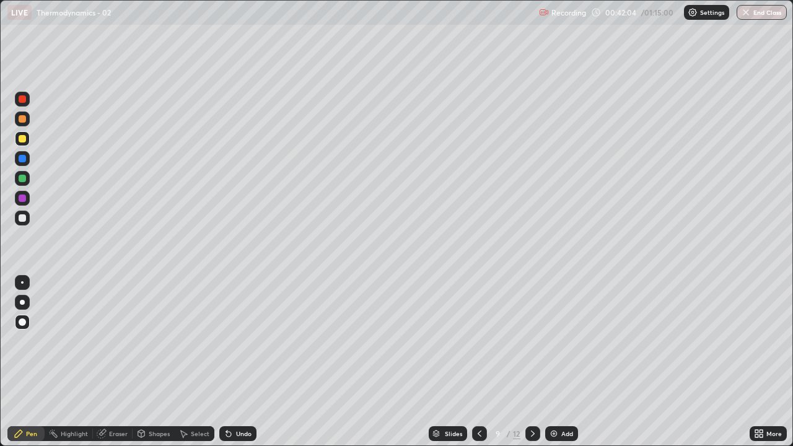
click at [24, 178] on div at bounding box center [22, 178] width 7 height 7
click at [20, 217] on div at bounding box center [22, 217] width 7 height 7
click at [22, 217] on div at bounding box center [22, 217] width 7 height 7
click at [157, 358] on div "Shapes" at bounding box center [159, 433] width 21 height 6
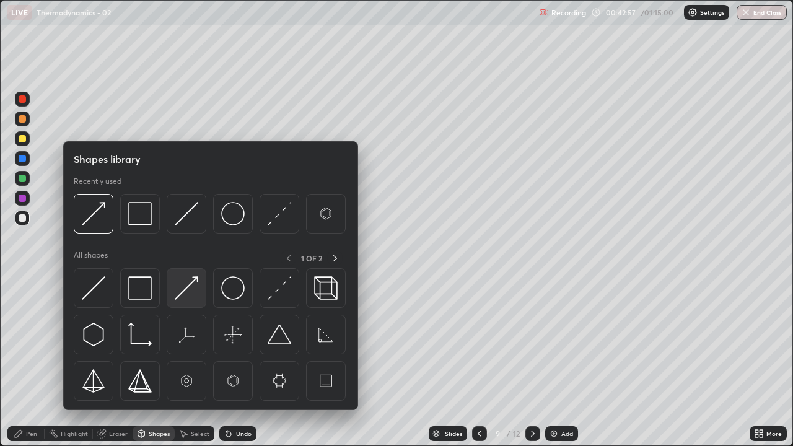
click at [187, 290] on img at bounding box center [187, 288] width 24 height 24
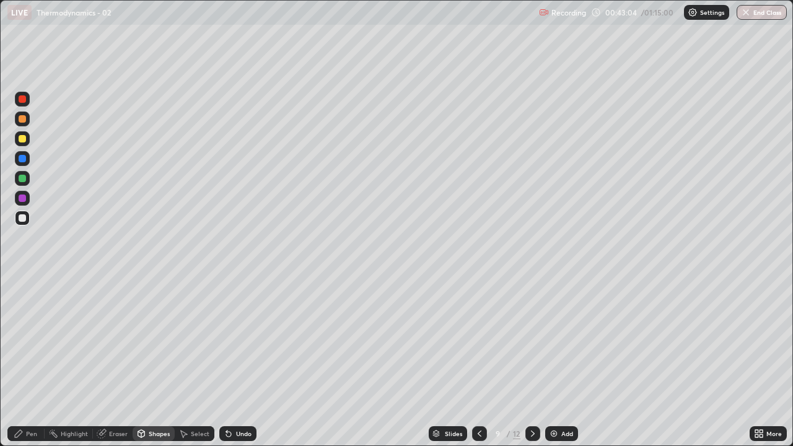
click at [34, 358] on div "Pen" at bounding box center [31, 433] width 11 height 6
click at [21, 138] on div at bounding box center [22, 138] width 7 height 7
click at [22, 178] on div at bounding box center [22, 178] width 7 height 7
click at [23, 137] on div at bounding box center [22, 138] width 7 height 7
click at [24, 199] on div at bounding box center [22, 197] width 7 height 7
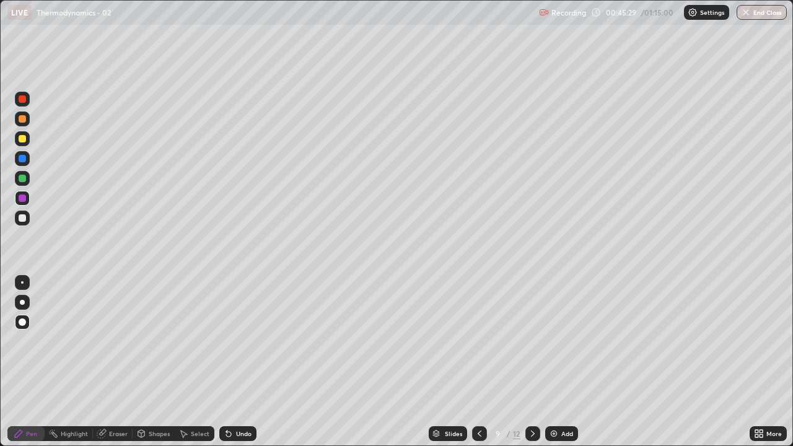
click at [22, 157] on div at bounding box center [22, 158] width 7 height 7
click at [20, 178] on div at bounding box center [22, 178] width 7 height 7
click at [22, 118] on div at bounding box center [22, 118] width 7 height 7
click at [22, 139] on div at bounding box center [22, 138] width 7 height 7
click at [227, 358] on icon at bounding box center [228, 434] width 5 height 5
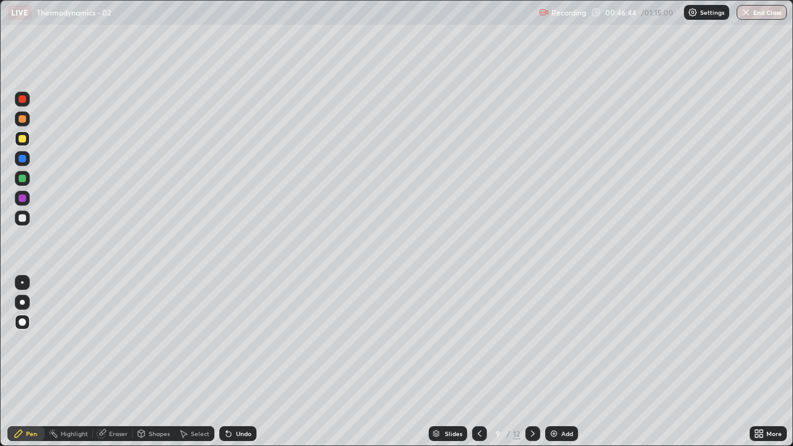
click at [228, 358] on icon at bounding box center [228, 434] width 5 height 5
click at [157, 358] on div "Shapes" at bounding box center [159, 433] width 21 height 6
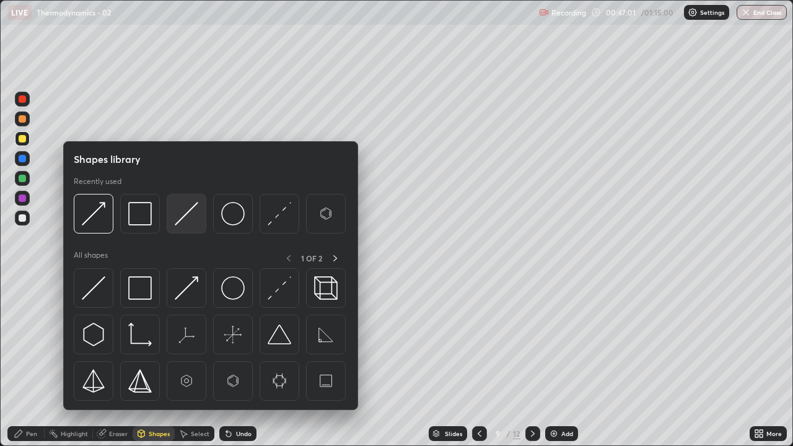
click at [188, 211] on img at bounding box center [187, 214] width 24 height 24
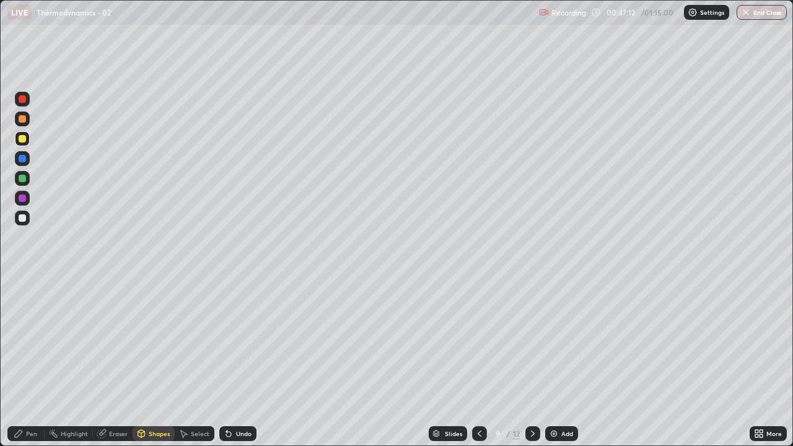
click at [24, 162] on div at bounding box center [22, 158] width 7 height 7
click at [226, 358] on icon at bounding box center [228, 434] width 5 height 5
click at [32, 358] on div "Pen" at bounding box center [25, 433] width 37 height 25
click at [22, 218] on div at bounding box center [22, 217] width 7 height 7
click at [551, 358] on img at bounding box center [554, 434] width 10 height 10
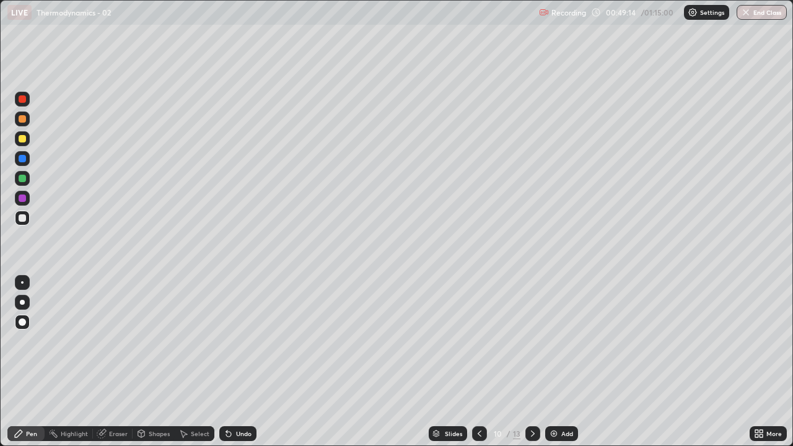
click at [158, 358] on div "Shapes" at bounding box center [159, 433] width 21 height 6
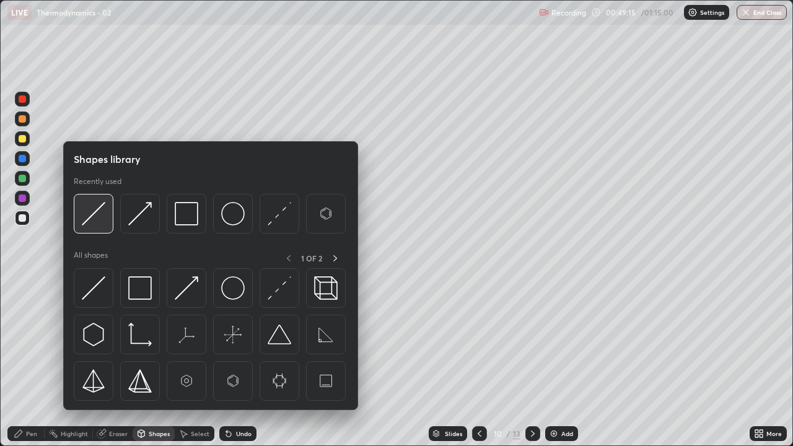
click at [102, 207] on img at bounding box center [94, 214] width 24 height 24
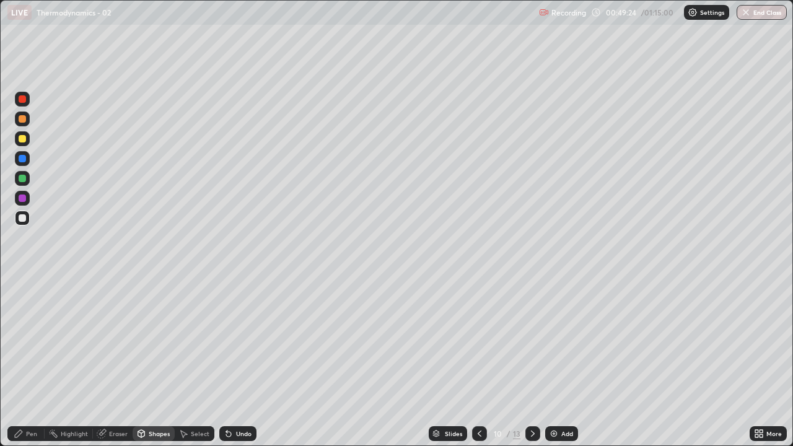
click at [22, 140] on div at bounding box center [22, 138] width 7 height 7
click at [31, 358] on div "Pen" at bounding box center [31, 433] width 11 height 6
click at [22, 176] on div at bounding box center [22, 178] width 7 height 7
click at [22, 216] on div at bounding box center [22, 217] width 7 height 7
click at [22, 198] on div at bounding box center [22, 197] width 7 height 7
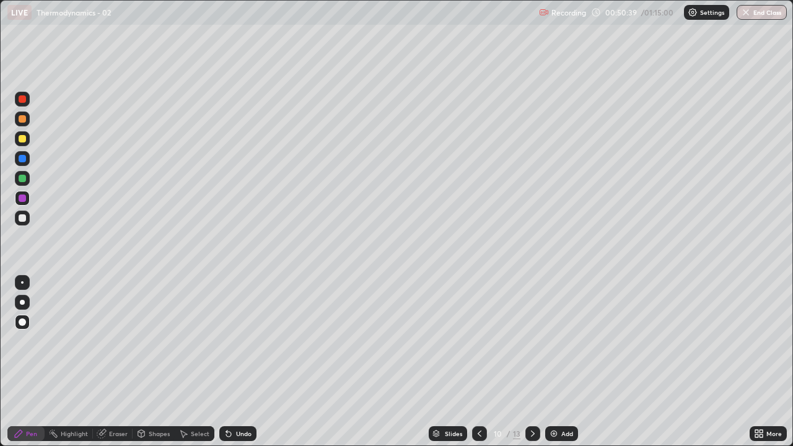
click at [22, 179] on div at bounding box center [22, 178] width 7 height 7
click at [22, 120] on div at bounding box center [22, 118] width 7 height 7
click at [21, 176] on div at bounding box center [22, 178] width 7 height 7
click at [22, 176] on div at bounding box center [22, 178] width 7 height 7
click at [22, 118] on div at bounding box center [22, 118] width 7 height 7
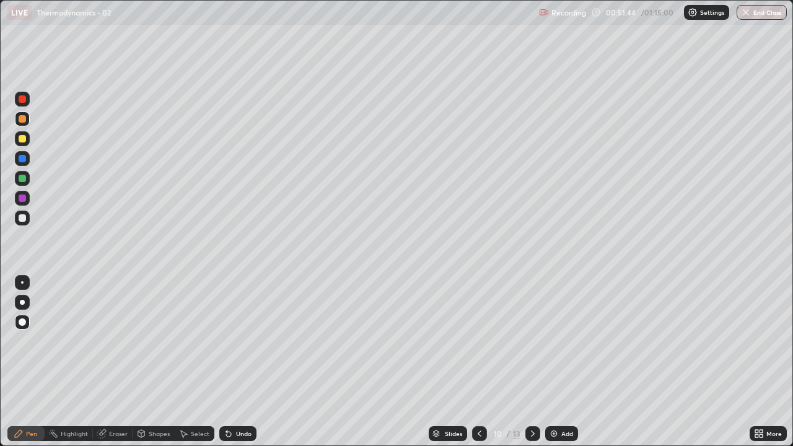
click at [22, 120] on div at bounding box center [22, 118] width 7 height 7
click at [22, 157] on div at bounding box center [22, 158] width 7 height 7
click at [248, 358] on div "Undo" at bounding box center [235, 433] width 42 height 25
click at [24, 177] on div at bounding box center [22, 178] width 7 height 7
click at [23, 100] on div at bounding box center [22, 98] width 7 height 7
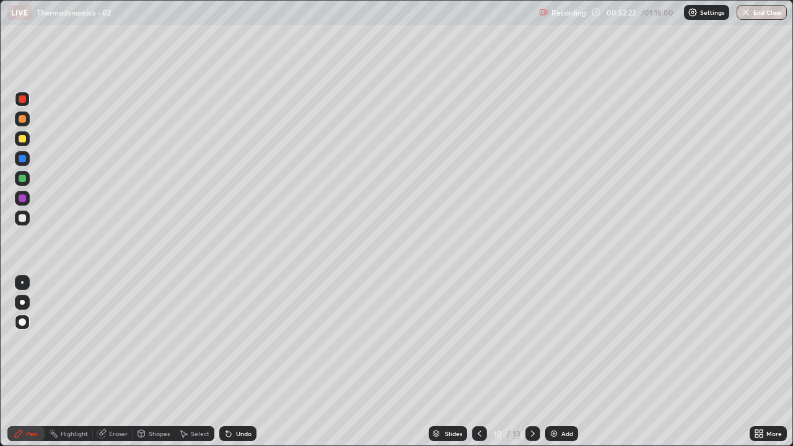
click at [157, 358] on div "Shapes" at bounding box center [159, 433] width 21 height 6
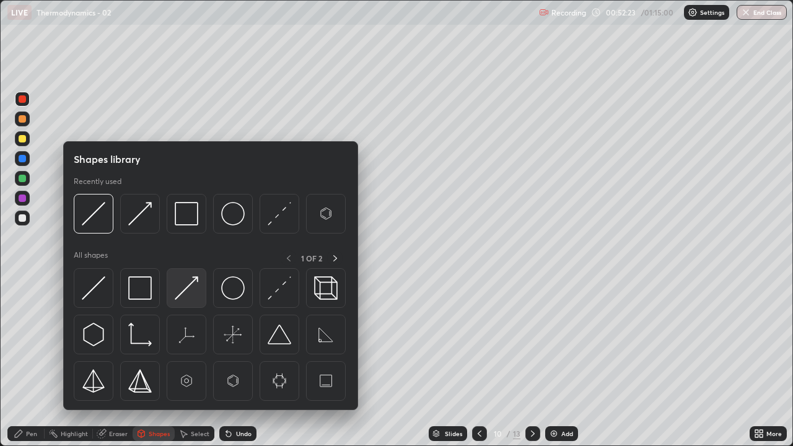
click at [193, 282] on img at bounding box center [187, 288] width 24 height 24
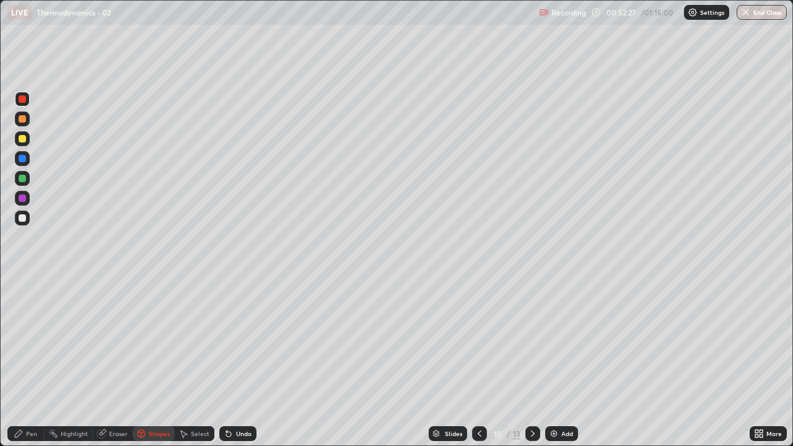
click at [22, 198] on div at bounding box center [22, 197] width 7 height 7
click at [32, 358] on div "Pen" at bounding box center [31, 433] width 11 height 6
click at [24, 177] on div at bounding box center [22, 178] width 7 height 7
click at [23, 137] on div at bounding box center [22, 138] width 7 height 7
click at [23, 217] on div at bounding box center [22, 217] width 7 height 7
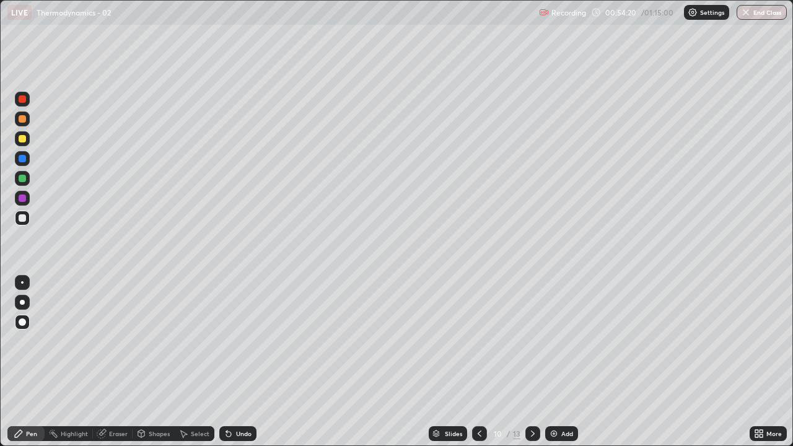
click at [21, 216] on div at bounding box center [22, 217] width 7 height 7
click at [232, 358] on div "Undo" at bounding box center [237, 433] width 37 height 15
click at [230, 358] on icon at bounding box center [229, 434] width 10 height 10
click at [20, 141] on div at bounding box center [22, 138] width 7 height 7
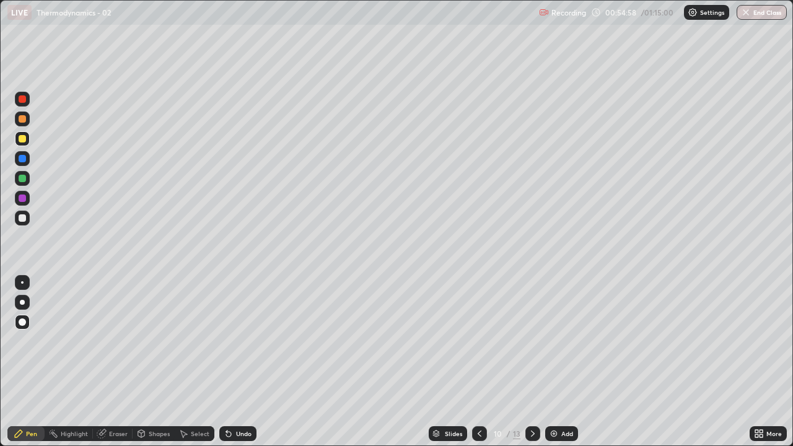
click at [20, 301] on div at bounding box center [22, 302] width 5 height 5
click at [20, 217] on div at bounding box center [22, 217] width 7 height 7
click at [22, 141] on div at bounding box center [22, 138] width 7 height 7
click at [550, 358] on img at bounding box center [554, 434] width 10 height 10
click at [23, 303] on div at bounding box center [22, 302] width 5 height 5
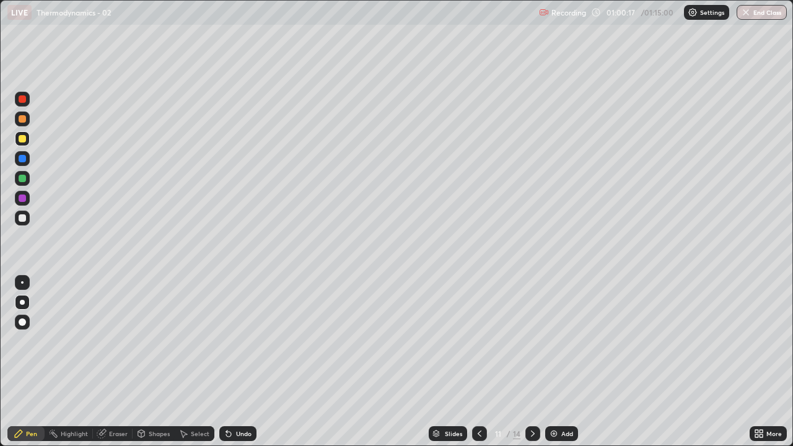
click at [22, 159] on div at bounding box center [22, 158] width 7 height 7
click at [158, 358] on div "Shapes" at bounding box center [159, 433] width 21 height 6
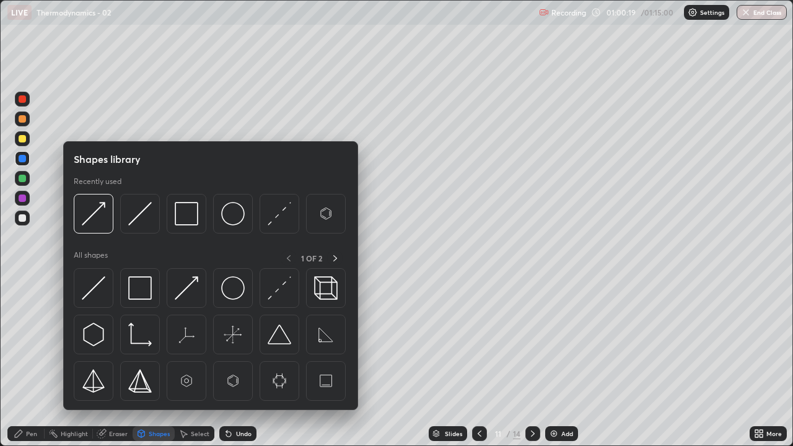
click at [69, 358] on div "Highlight" at bounding box center [74, 433] width 27 height 6
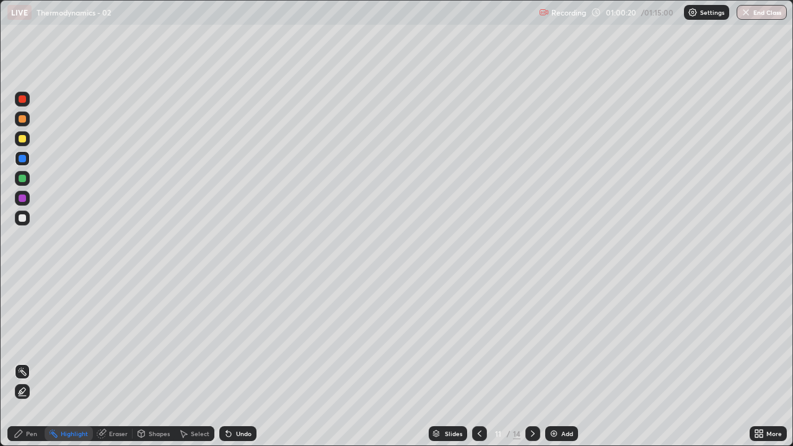
click at [24, 358] on icon at bounding box center [22, 391] width 6 height 6
click at [22, 157] on div at bounding box center [22, 158] width 7 height 7
click at [28, 358] on div "Pen" at bounding box center [31, 433] width 11 height 6
click at [476, 358] on icon at bounding box center [479, 434] width 10 height 10
click at [24, 178] on div at bounding box center [22, 178] width 7 height 7
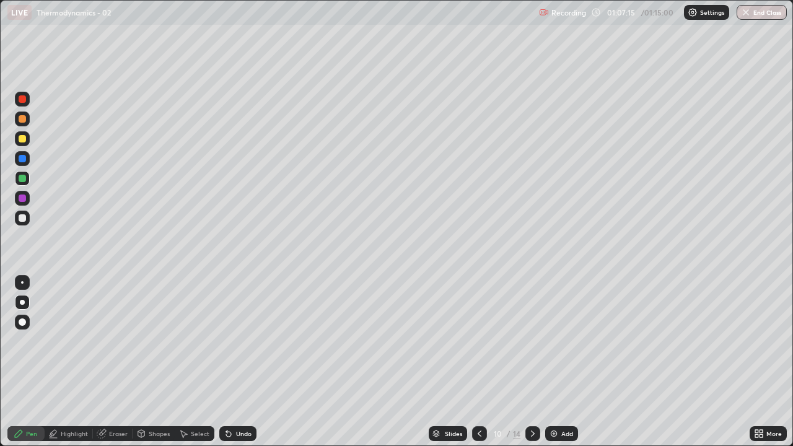
click at [552, 358] on img at bounding box center [554, 434] width 10 height 10
click at [152, 358] on div "Shapes" at bounding box center [159, 433] width 21 height 6
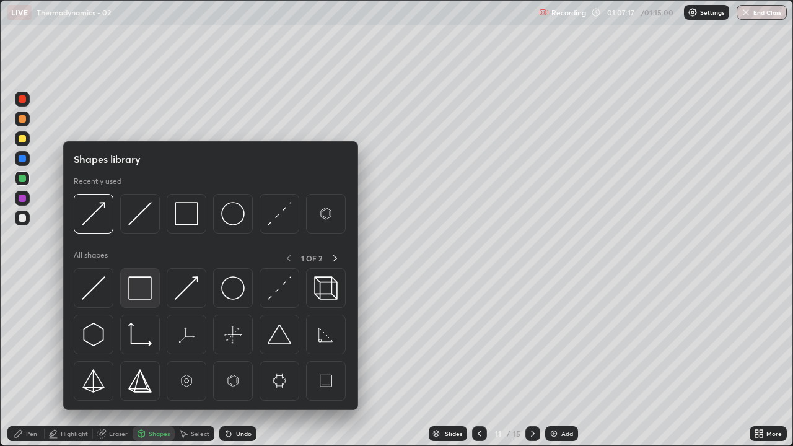
click at [141, 287] on img at bounding box center [140, 288] width 24 height 24
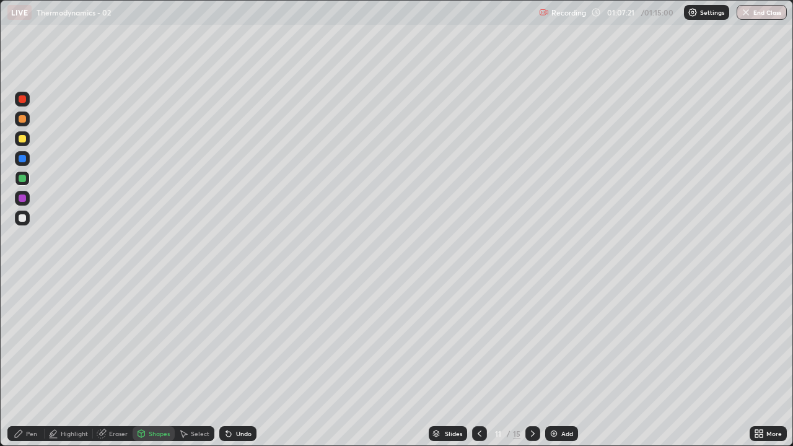
click at [21, 138] on div at bounding box center [22, 138] width 7 height 7
click at [153, 358] on div "Shapes" at bounding box center [159, 433] width 21 height 6
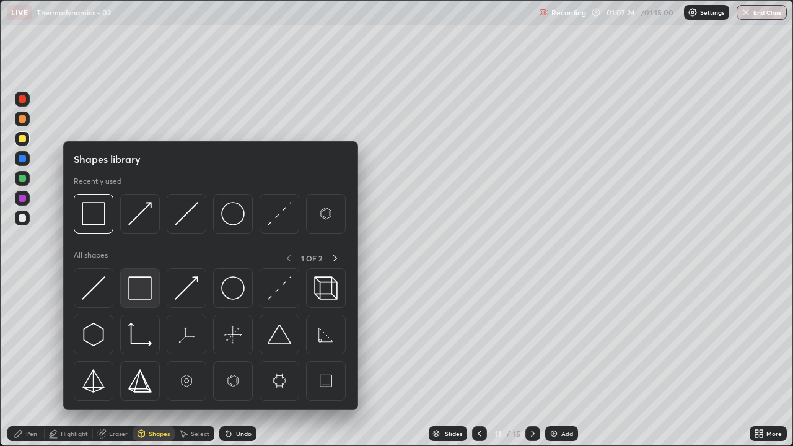
click at [137, 287] on img at bounding box center [140, 288] width 24 height 24
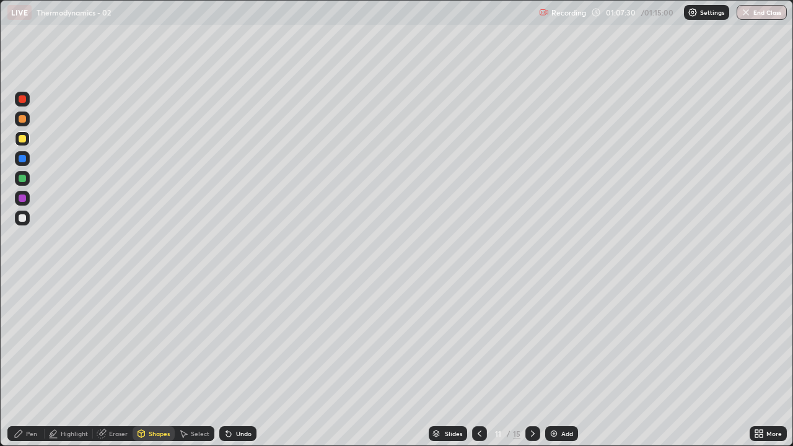
click at [24, 139] on div at bounding box center [22, 138] width 7 height 7
click at [33, 358] on div "Pen" at bounding box center [25, 433] width 37 height 15
click at [22, 121] on div at bounding box center [22, 118] width 7 height 7
click at [21, 177] on div at bounding box center [22, 178] width 7 height 7
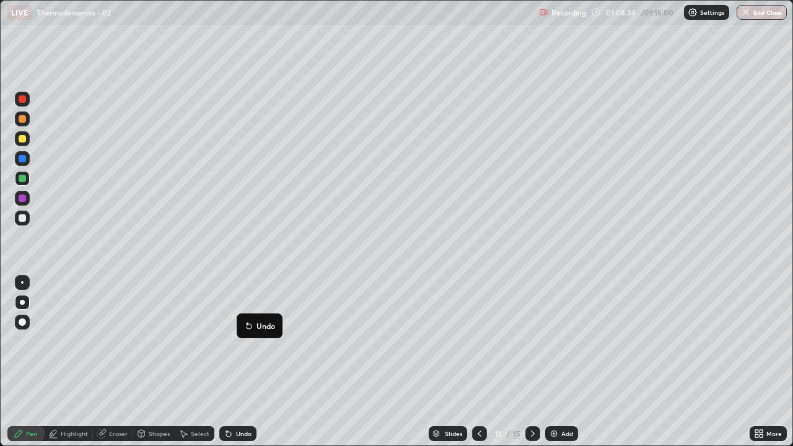
click at [20, 120] on div at bounding box center [22, 118] width 7 height 7
click at [757, 15] on button "End Class" at bounding box center [762, 12] width 49 height 15
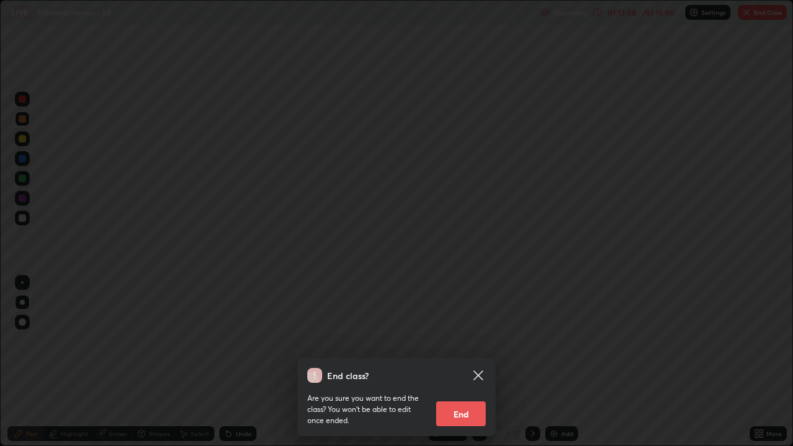
click at [461, 358] on button "End" at bounding box center [461, 413] width 50 height 25
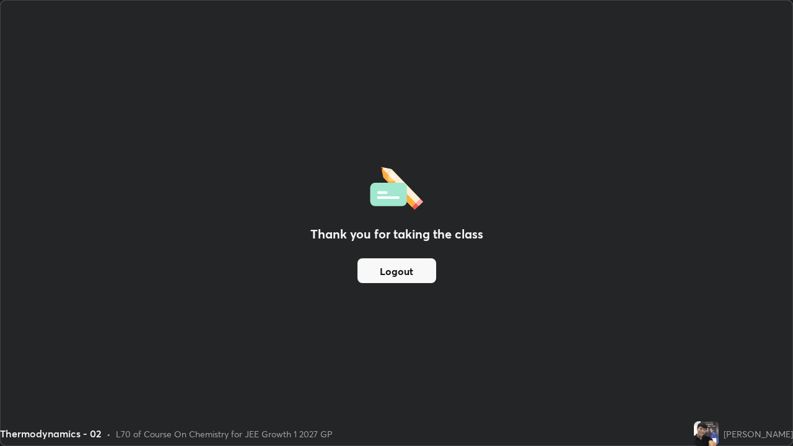
click at [405, 268] on button "Logout" at bounding box center [396, 270] width 79 height 25
